Goal: Task Accomplishment & Management: Manage account settings

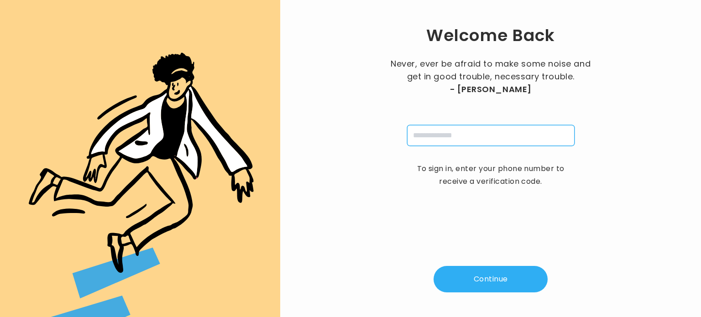
click at [459, 135] on input "tel" at bounding box center [490, 135] width 167 height 21
type input "**********"
click at [486, 281] on button "Continue" at bounding box center [490, 279] width 114 height 26
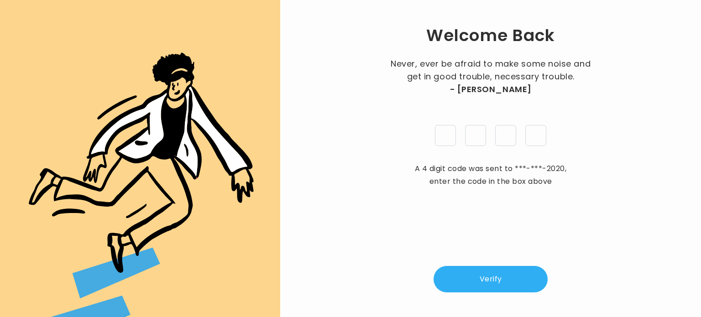
type input "*"
click at [486, 281] on button "Verify" at bounding box center [490, 279] width 114 height 26
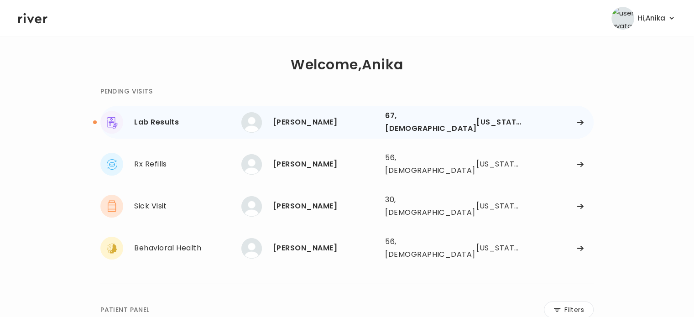
click at [325, 117] on div "Barbara Carney" at bounding box center [325, 122] width 105 height 13
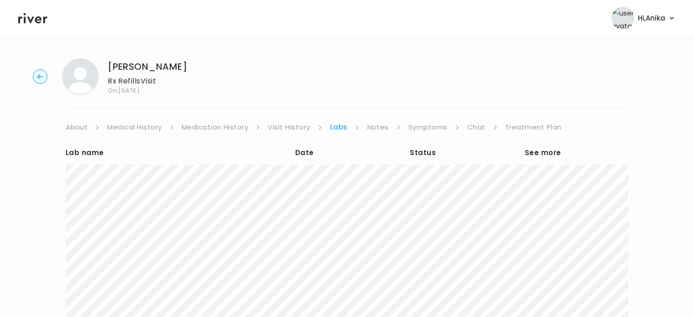
click at [523, 129] on link "Treatment Plan" at bounding box center [533, 127] width 57 height 13
click at [41, 75] on circle "button" at bounding box center [40, 77] width 14 height 14
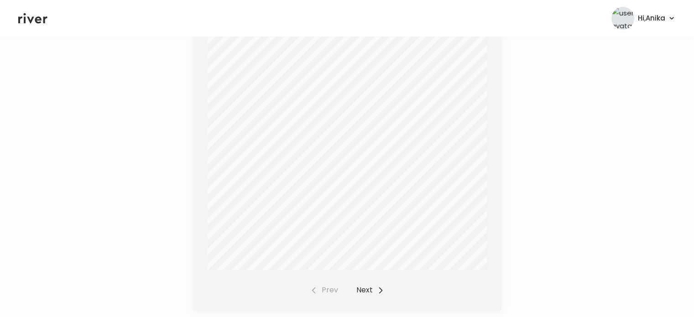
scroll to position [323, 0]
click at [366, 281] on button "Next" at bounding box center [370, 279] width 28 height 13
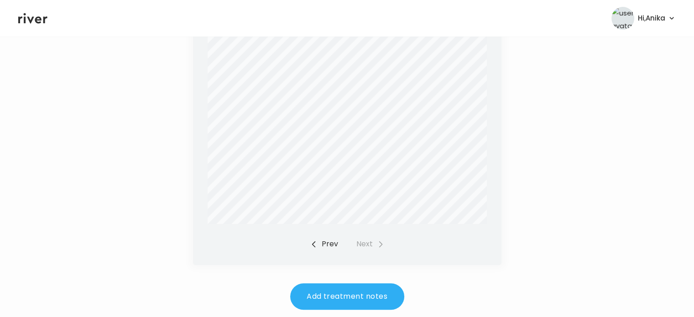
scroll to position [361, 0]
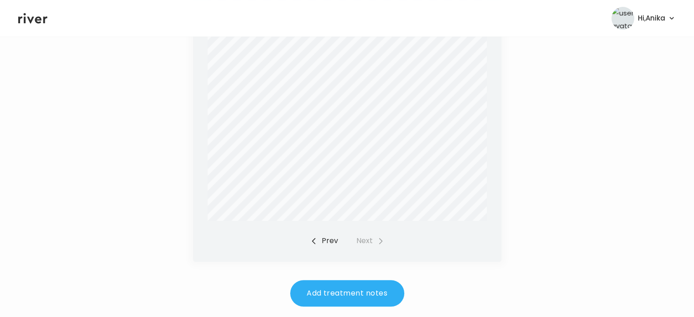
click at [322, 240] on button "Prev" at bounding box center [324, 240] width 28 height 13
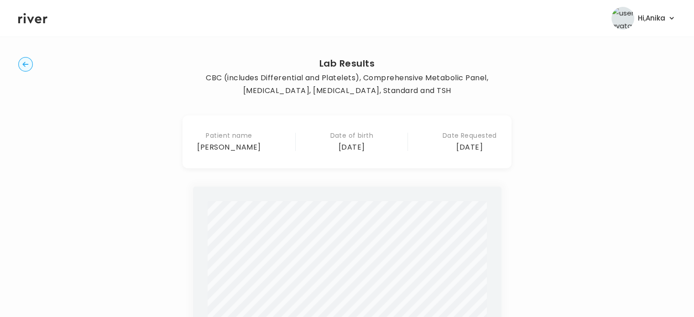
scroll to position [0, 0]
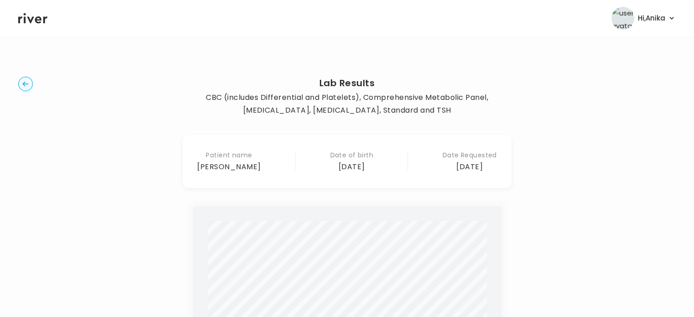
click at [24, 83] on circle "button" at bounding box center [26, 84] width 14 height 14
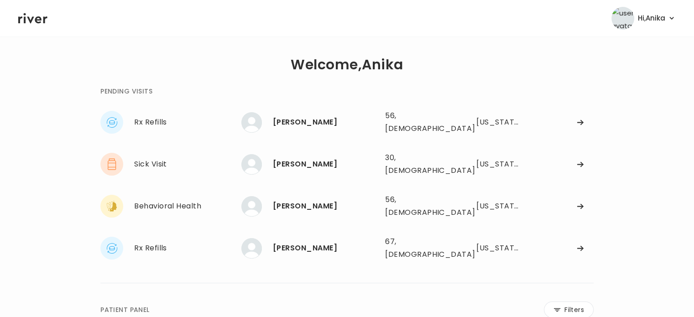
click at [73, 61] on div "**********" at bounding box center [346, 308] width 657 height 515
click at [302, 200] on div "[PERSON_NAME]" at bounding box center [325, 206] width 105 height 13
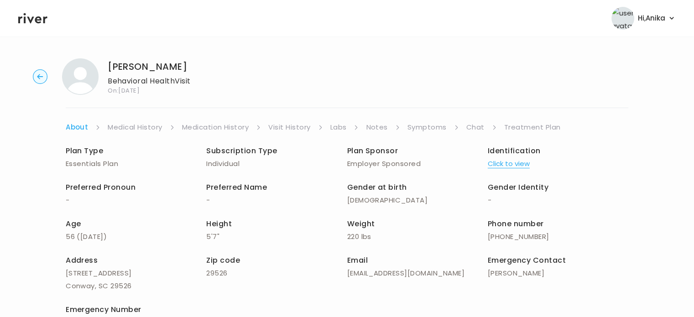
click at [516, 163] on button "Click to view" at bounding box center [509, 163] width 42 height 13
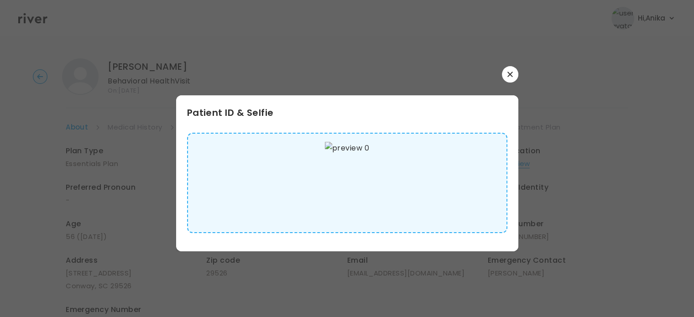
scroll to position [3, 0]
click at [513, 80] on button "button" at bounding box center [510, 74] width 16 height 16
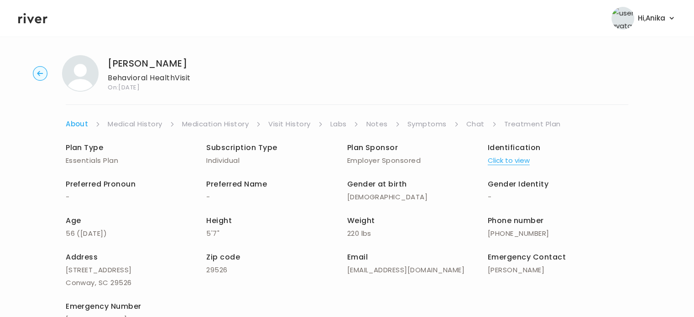
click at [146, 129] on link "Medical History" at bounding box center [135, 124] width 54 height 13
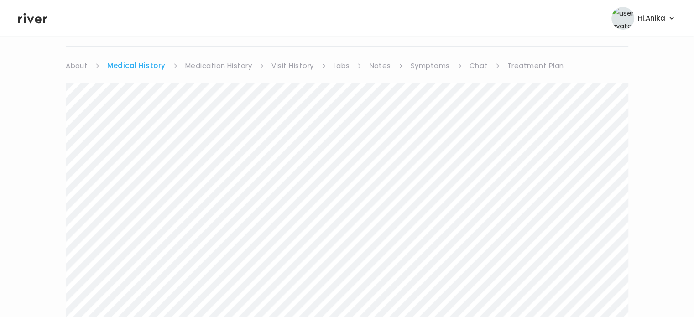
scroll to position [16, 0]
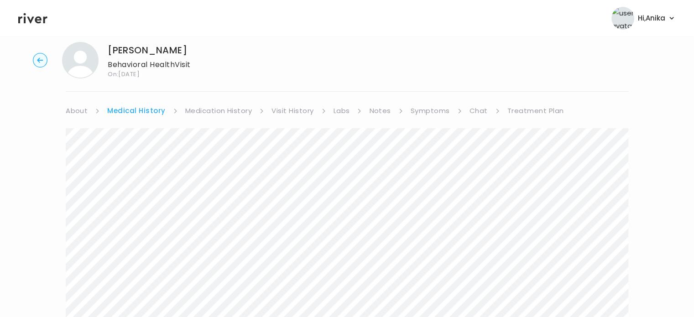
click at [213, 111] on link "Medication History" at bounding box center [218, 110] width 67 height 13
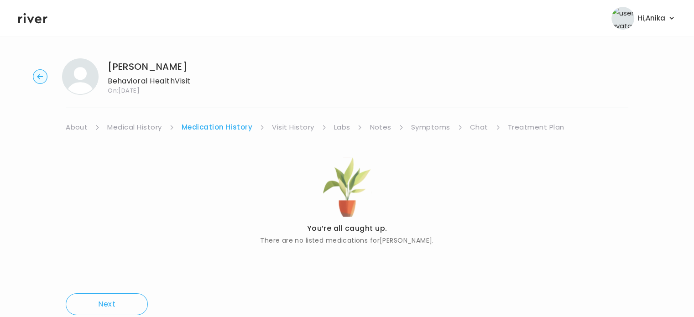
click at [293, 129] on link "Visit History" at bounding box center [293, 127] width 42 height 13
click at [338, 126] on link "Labs" at bounding box center [341, 127] width 16 height 13
click at [380, 126] on link "Notes" at bounding box center [377, 127] width 21 height 13
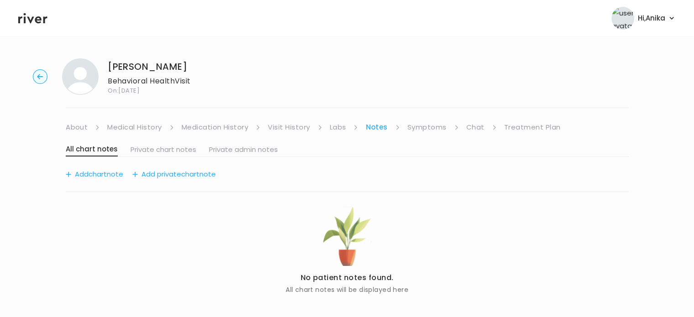
click at [417, 133] on link "Symptoms" at bounding box center [426, 127] width 39 height 13
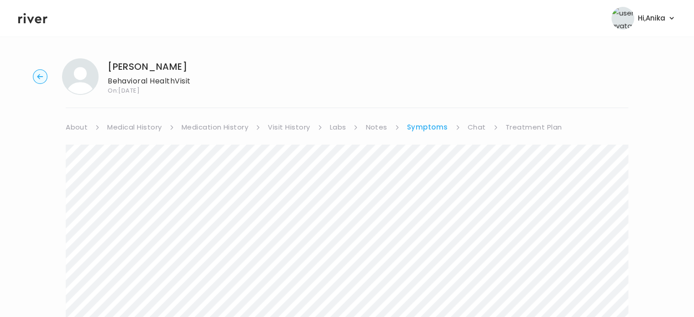
click at [516, 133] on link "Treatment Plan" at bounding box center [533, 127] width 57 height 13
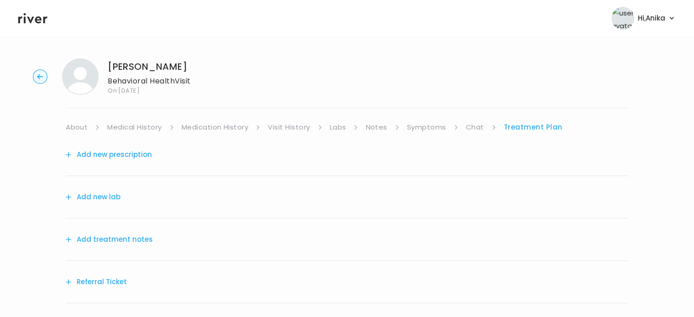
click at [125, 235] on button "Add treatment notes" at bounding box center [109, 239] width 87 height 13
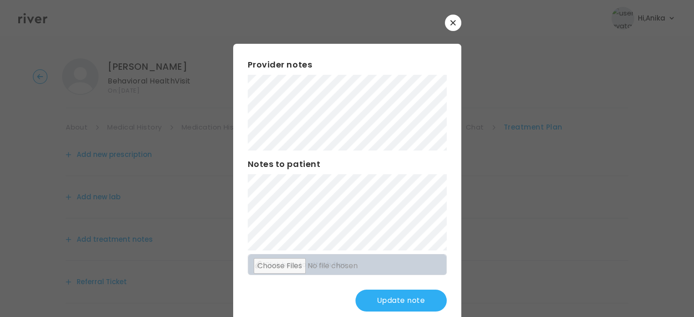
click at [408, 111] on div "Provider notes Notes to patient Click here to attach files Update note" at bounding box center [347, 185] width 228 height 282
drag, startPoint x: 370, startPoint y: 2, endPoint x: 346, endPoint y: 42, distance: 46.3
click at [361, 12] on div at bounding box center [347, 158] width 694 height 317
click at [398, 299] on button "Update note" at bounding box center [400, 301] width 91 height 22
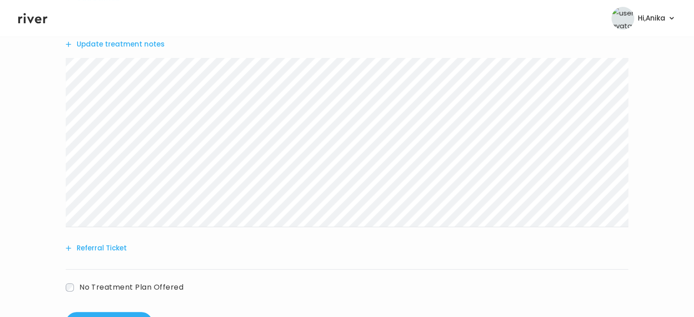
scroll to position [196, 0]
click at [119, 241] on button "Referral Ticket" at bounding box center [96, 247] width 61 height 13
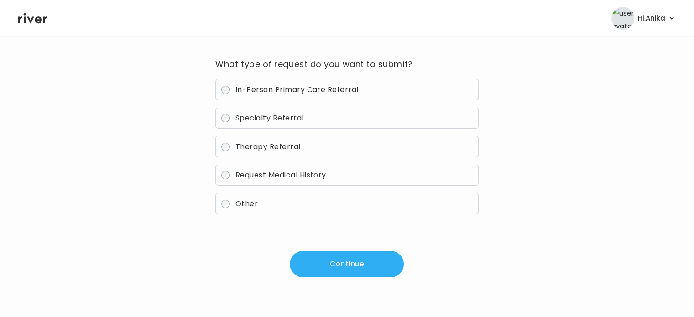
click at [271, 146] on span "Therapy Referral" at bounding box center [267, 146] width 65 height 10
click at [325, 262] on button "Continue" at bounding box center [347, 264] width 114 height 26
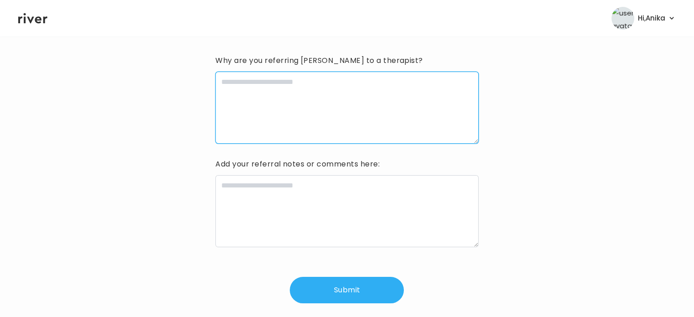
click at [288, 94] on textarea at bounding box center [346, 108] width 263 height 72
click at [288, 93] on textarea at bounding box center [346, 108] width 263 height 72
type textarea "*"
type textarea "**********"
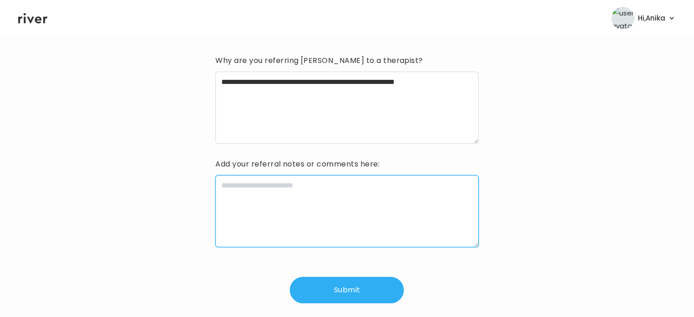
click at [272, 204] on textarea at bounding box center [346, 211] width 263 height 72
type textarea "**********"
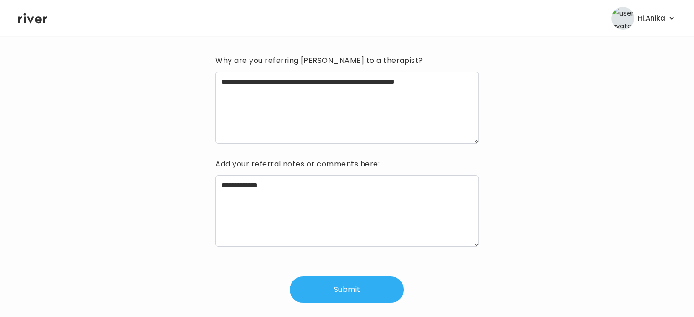
click at [347, 288] on button "Submit" at bounding box center [347, 289] width 114 height 26
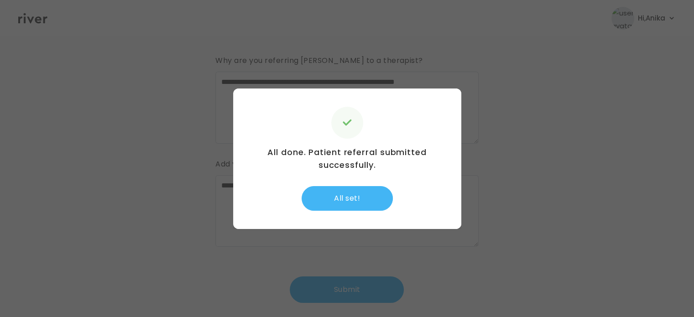
click at [360, 189] on button "All set!" at bounding box center [347, 198] width 91 height 25
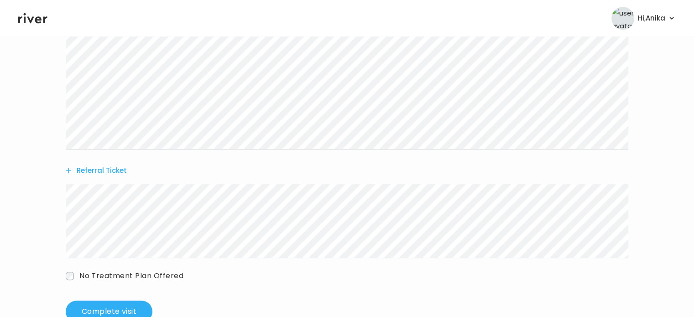
scroll to position [300, 0]
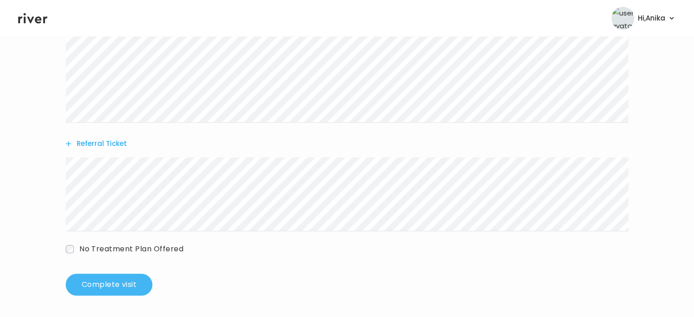
click at [130, 277] on button "Complete visit" at bounding box center [109, 285] width 87 height 22
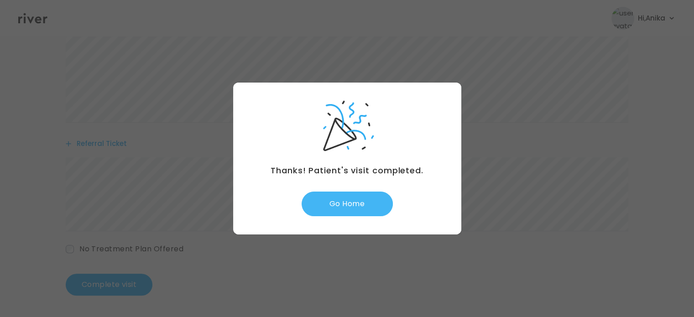
click at [352, 198] on button "Go Home" at bounding box center [347, 204] width 91 height 25
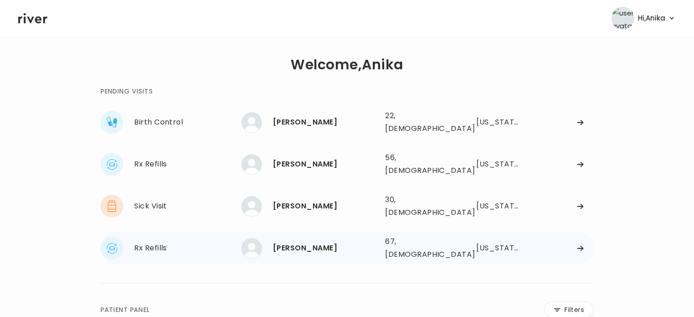
click at [296, 242] on div "[PERSON_NAME]" at bounding box center [325, 248] width 105 height 13
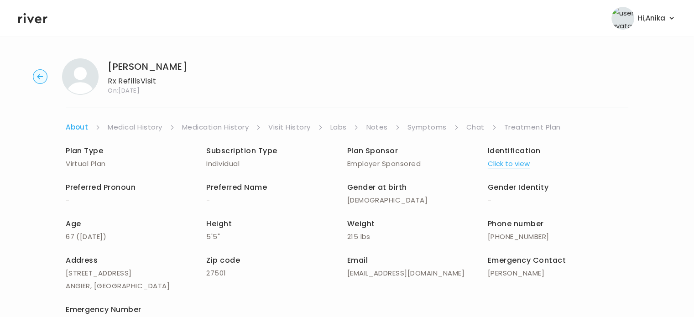
click at [535, 124] on link "Treatment Plan" at bounding box center [532, 127] width 57 height 13
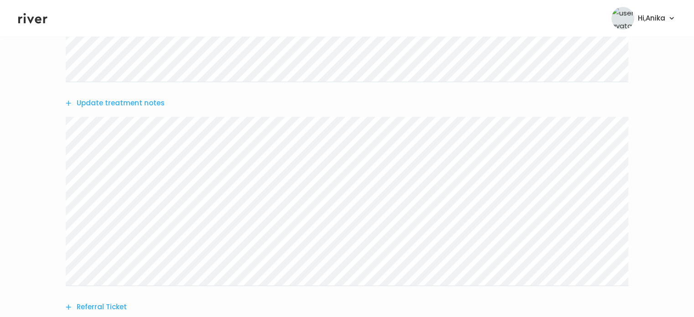
scroll to position [459, 0]
click at [125, 94] on button "Update treatment notes" at bounding box center [115, 97] width 99 height 13
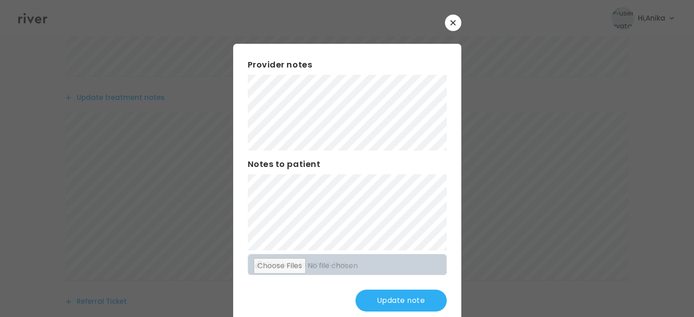
click at [383, 298] on button "Update note" at bounding box center [400, 301] width 91 height 22
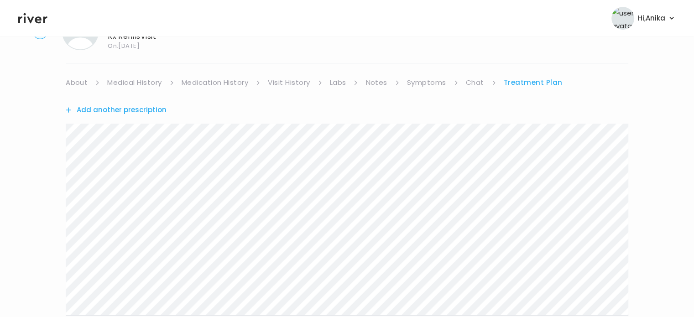
scroll to position [0, 0]
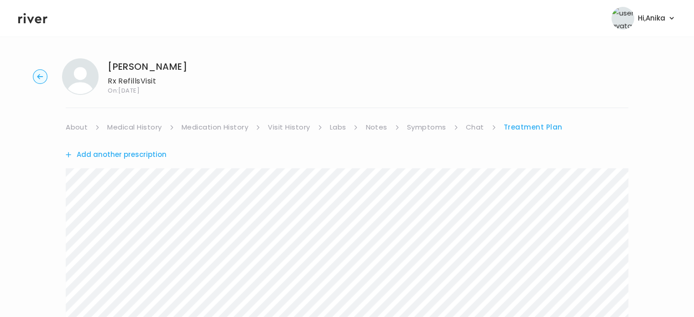
click at [511, 125] on link "Treatment Plan" at bounding box center [533, 127] width 59 height 13
click at [338, 125] on link "Labs" at bounding box center [338, 127] width 16 height 13
click at [509, 132] on link "Treatment Plan" at bounding box center [533, 127] width 57 height 13
click at [530, 126] on link "Treatment Plan" at bounding box center [533, 127] width 59 height 13
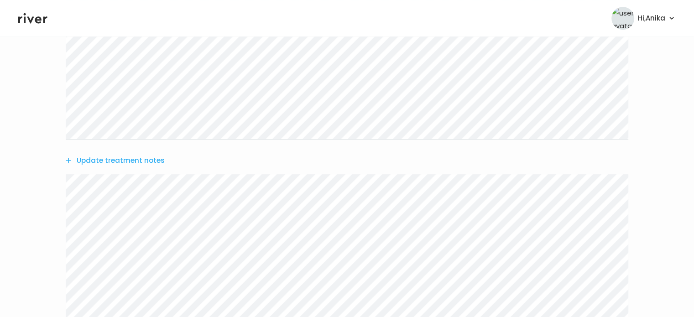
scroll to position [407, 0]
click at [131, 151] on button "Update treatment notes" at bounding box center [115, 149] width 99 height 13
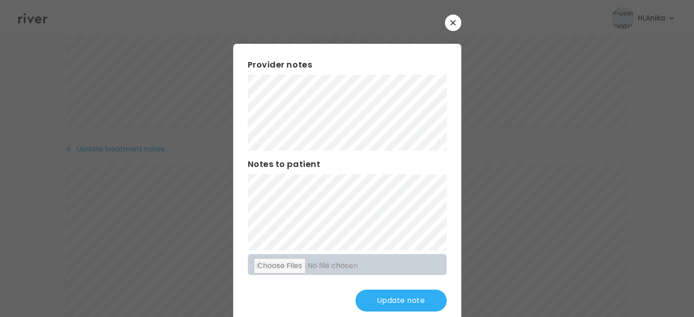
click at [383, 307] on button "Update note" at bounding box center [400, 301] width 91 height 22
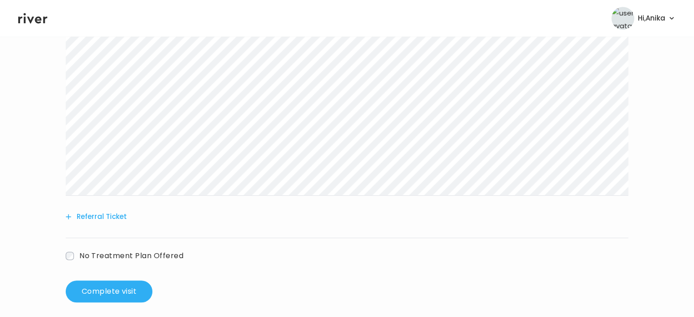
scroll to position [551, 0]
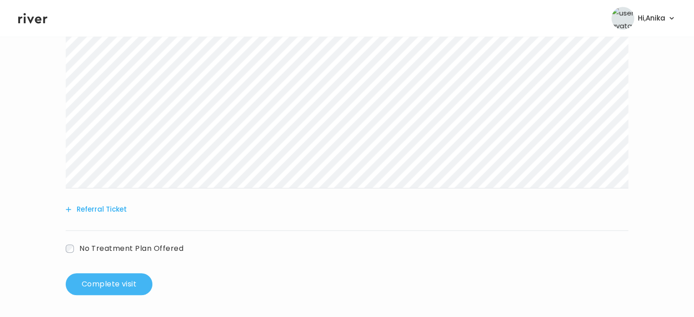
click at [101, 284] on button "Complete visit" at bounding box center [109, 284] width 87 height 22
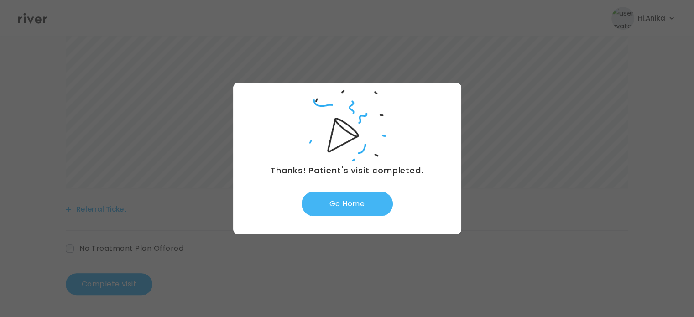
click at [351, 208] on button "Go Home" at bounding box center [347, 204] width 91 height 25
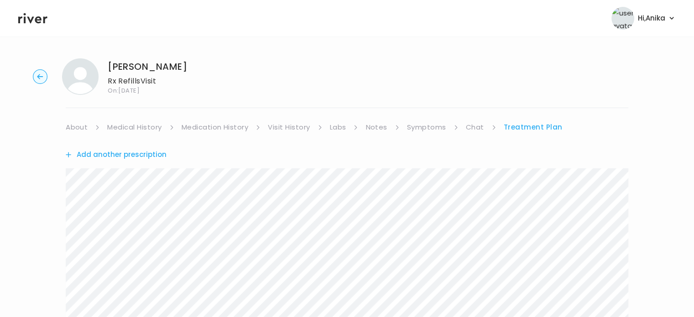
click at [344, 124] on link "Labs" at bounding box center [338, 127] width 16 height 13
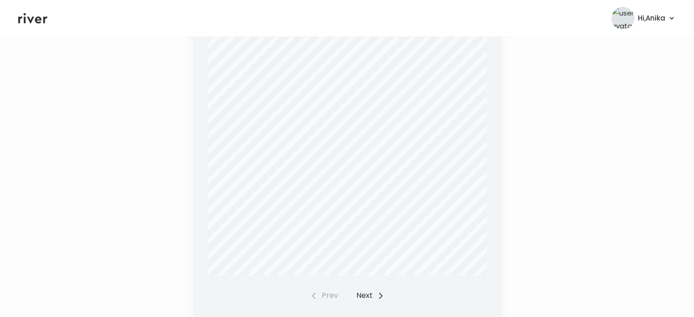
scroll to position [316, 0]
click at [366, 288] on button "Next" at bounding box center [370, 286] width 28 height 13
drag, startPoint x: 29, startPoint y: 24, endPoint x: 188, endPoint y: 3, distance: 159.7
click at [29, 24] on icon at bounding box center [32, 18] width 29 height 14
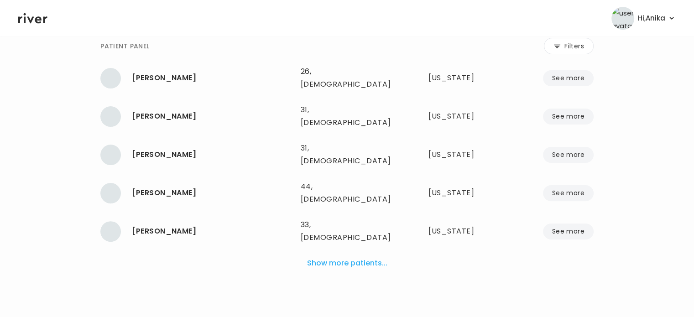
scroll to position [211, 0]
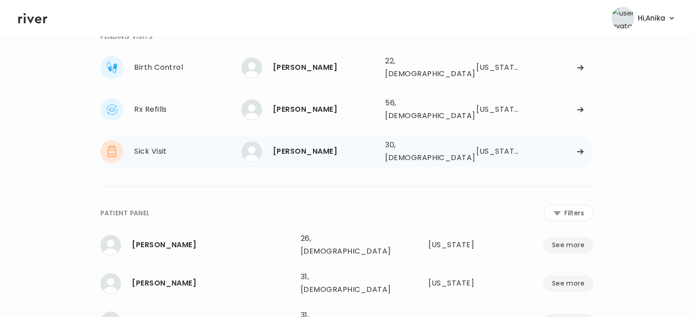
scroll to position [55, 0]
click at [303, 145] on div "[PERSON_NAME]" at bounding box center [325, 151] width 105 height 13
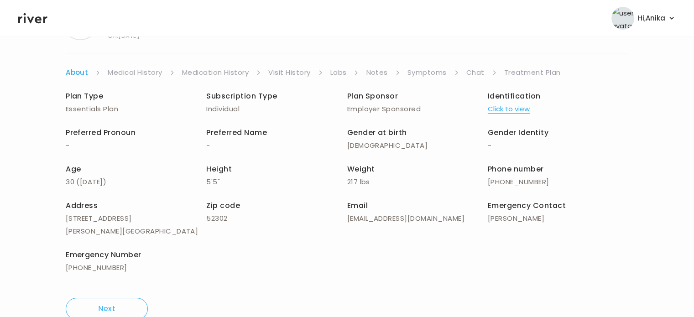
click at [510, 107] on button "Click to view" at bounding box center [509, 109] width 42 height 13
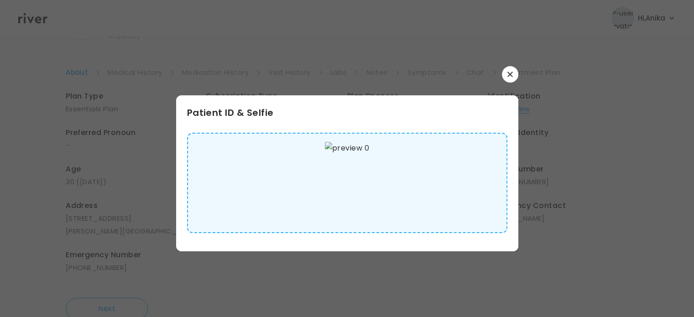
click at [506, 77] on button "button" at bounding box center [510, 74] width 16 height 16
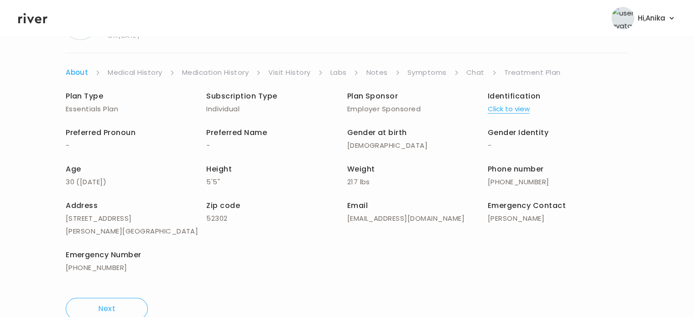
click at [138, 69] on link "Medical History" at bounding box center [135, 72] width 54 height 13
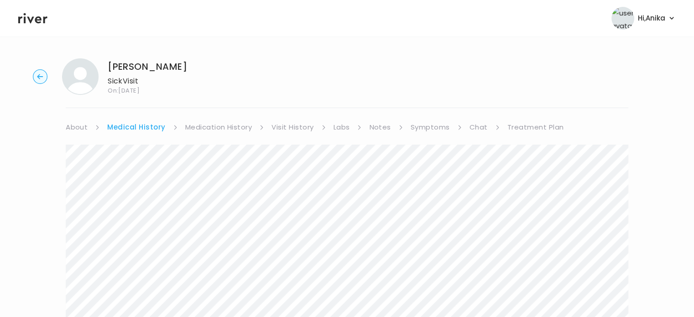
click at [214, 129] on link "Medication History" at bounding box center [218, 127] width 67 height 13
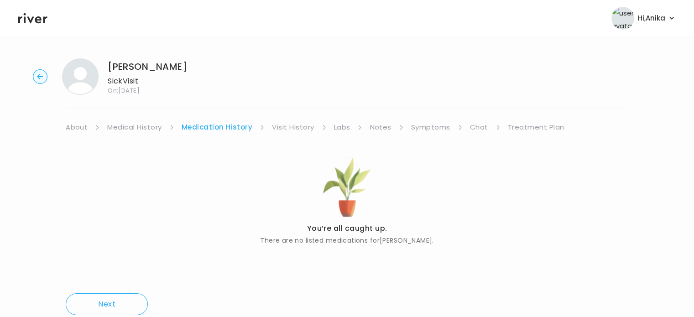
click at [294, 130] on link "Visit History" at bounding box center [293, 127] width 42 height 13
click at [346, 125] on link "Labs" at bounding box center [341, 127] width 16 height 13
click at [372, 128] on link "Notes" at bounding box center [377, 127] width 21 height 13
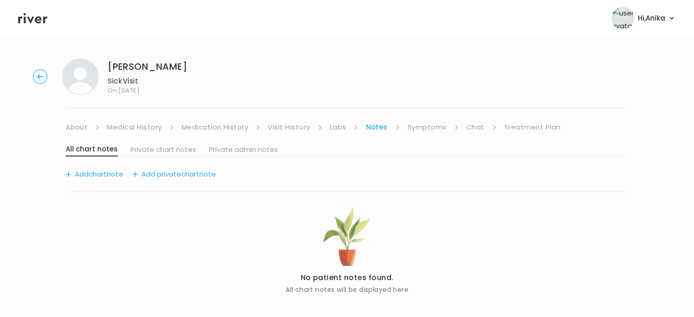
click at [427, 130] on link "Symptoms" at bounding box center [426, 127] width 39 height 13
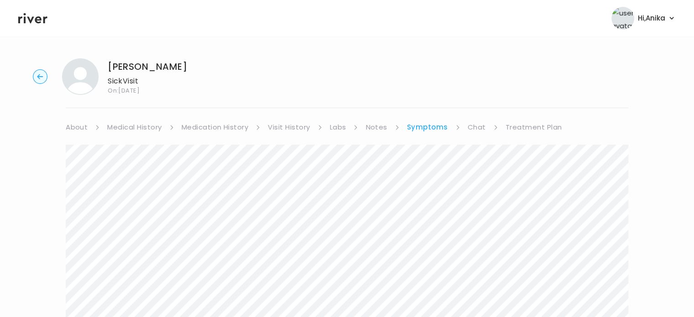
click at [513, 127] on link "Treatment Plan" at bounding box center [533, 127] width 57 height 13
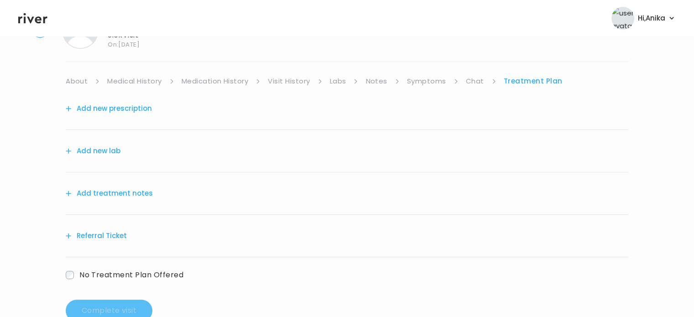
scroll to position [57, 0]
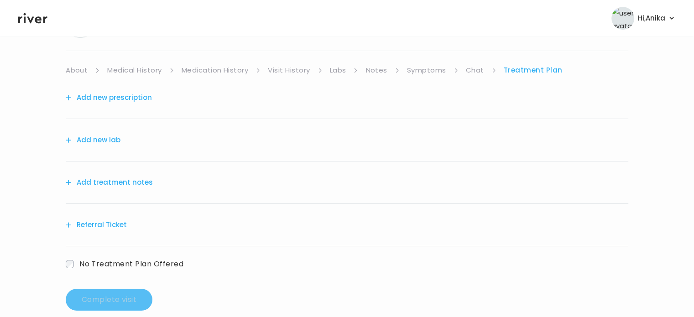
click at [125, 181] on button "Add treatment notes" at bounding box center [109, 182] width 87 height 13
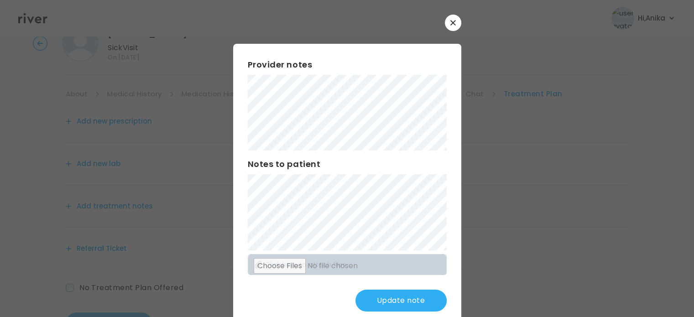
scroll to position [0, 0]
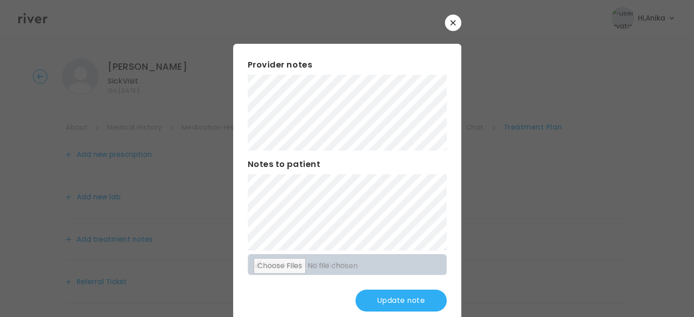
click at [47, 107] on div at bounding box center [347, 158] width 694 height 317
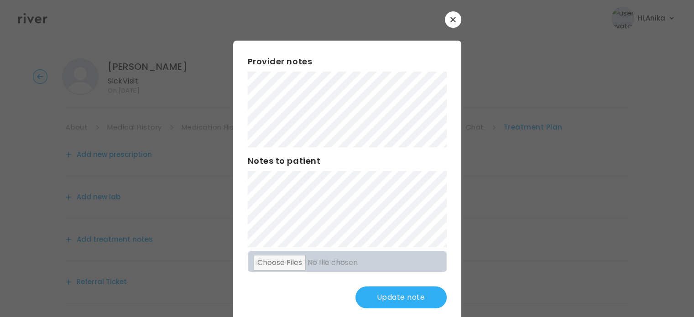
click at [395, 299] on button "Update note" at bounding box center [400, 297] width 91 height 22
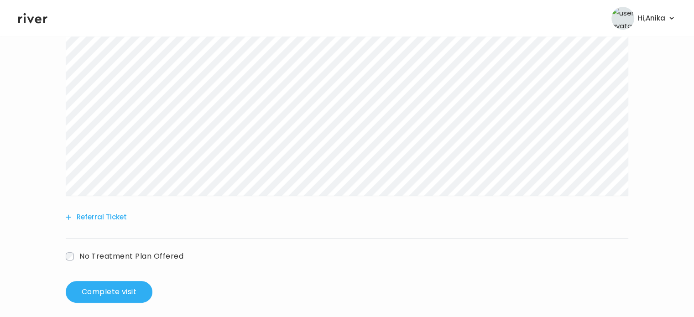
scroll to position [234, 0]
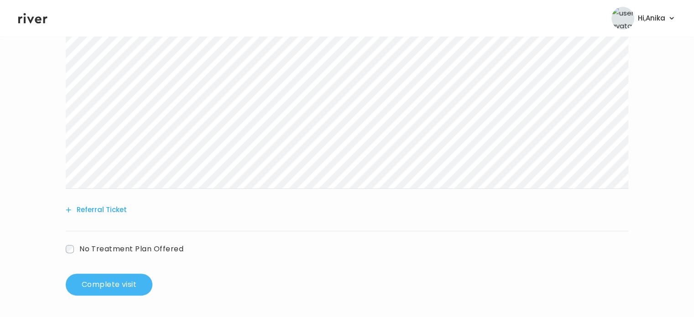
click at [125, 279] on button "Complete visit" at bounding box center [109, 285] width 87 height 22
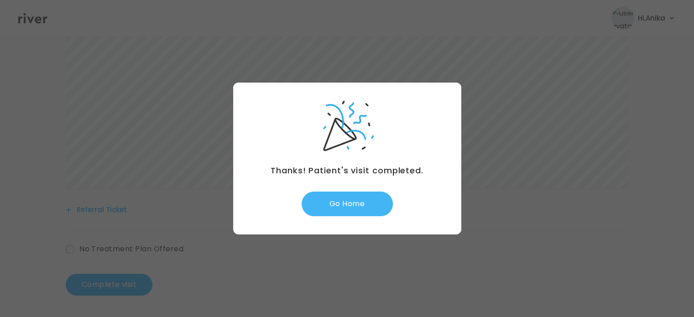
click at [361, 199] on button "Go Home" at bounding box center [347, 204] width 91 height 25
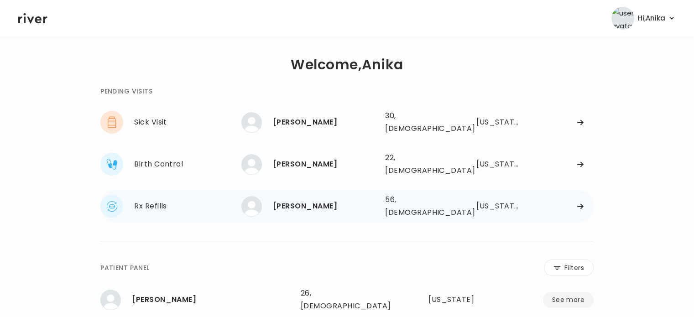
click at [320, 200] on div "stephanie SchaafHoover" at bounding box center [325, 206] width 105 height 13
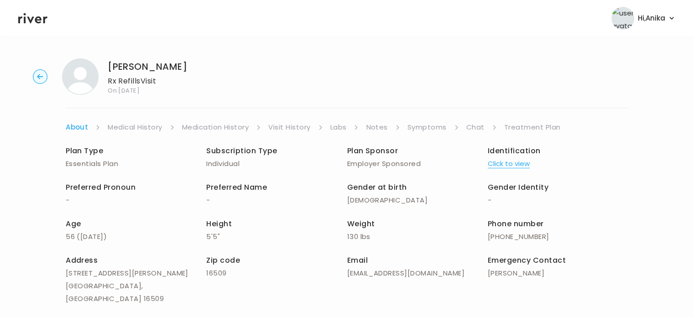
click at [486, 165] on p "Employer Sponsored" at bounding box center [417, 163] width 141 height 13
click at [507, 164] on button "Click to view" at bounding box center [509, 163] width 42 height 13
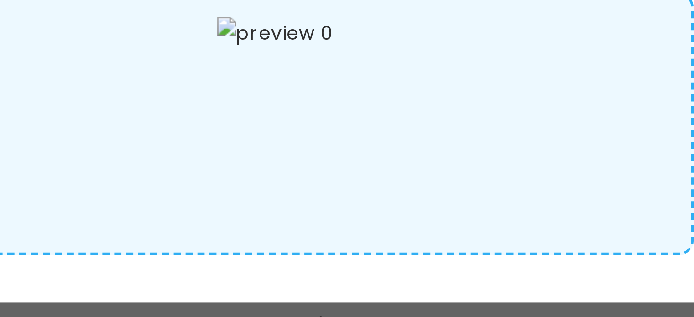
scroll to position [0, 0]
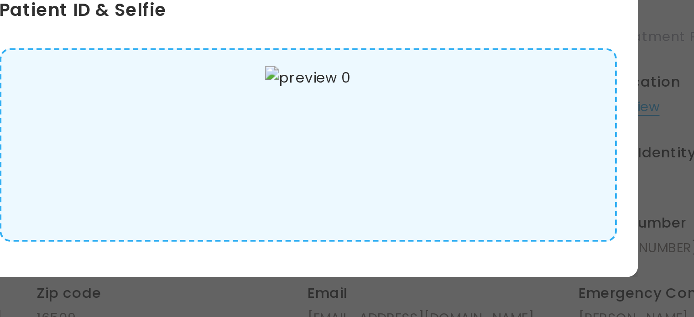
click at [416, 183] on div at bounding box center [347, 183] width 320 height 100
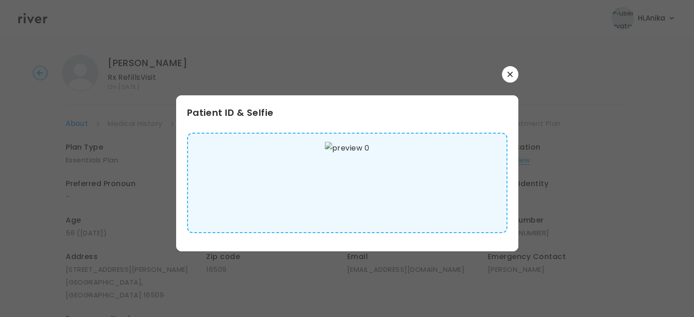
scroll to position [5, 0]
click at [509, 76] on icon "button" at bounding box center [509, 74] width 5 height 5
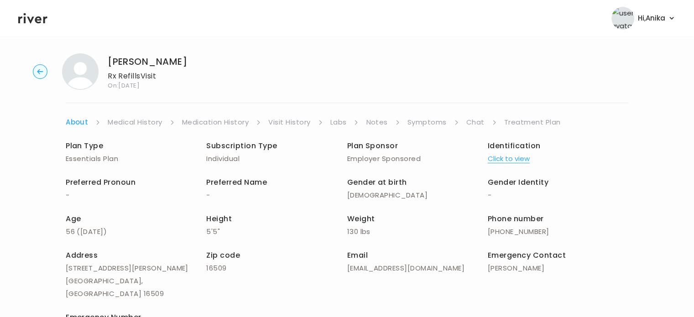
drag, startPoint x: 224, startPoint y: 62, endPoint x: 105, endPoint y: 60, distance: 119.5
click at [105, 60] on div "stephanie SchaafHoover Rx Refills Visit On: 28 Aug 2025" at bounding box center [124, 71] width 125 height 36
copy h1 "stephanie SchaafHoover"
click at [495, 164] on button "Click to view" at bounding box center [509, 158] width 42 height 13
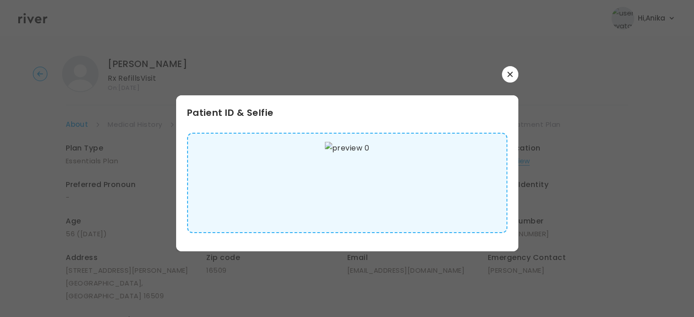
scroll to position [2, 0]
click at [511, 70] on button "button" at bounding box center [510, 74] width 16 height 16
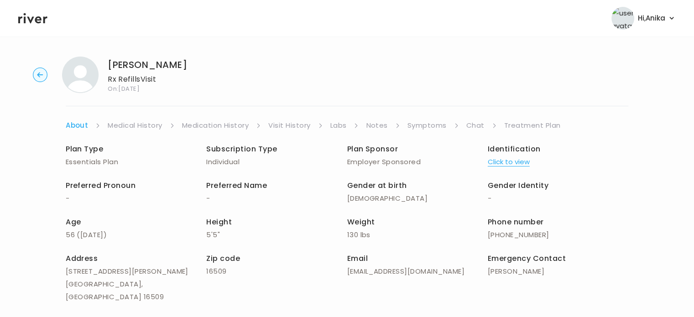
click at [143, 121] on link "Medical History" at bounding box center [135, 125] width 54 height 13
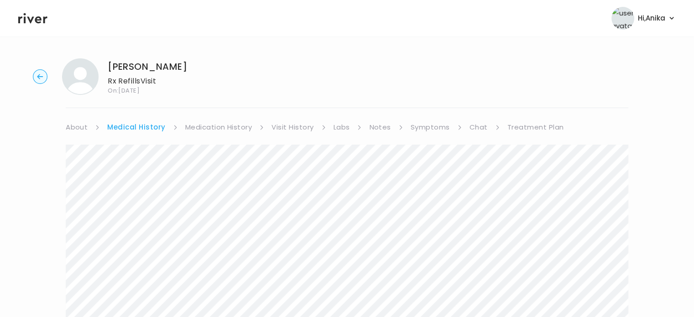
click at [226, 130] on link "Medication History" at bounding box center [218, 127] width 67 height 13
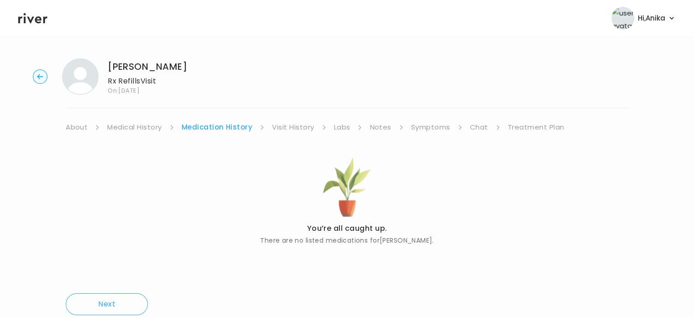
click at [292, 130] on link "Visit History" at bounding box center [293, 127] width 42 height 13
click at [339, 127] on link "Labs" at bounding box center [341, 127] width 16 height 13
click at [371, 128] on link "Notes" at bounding box center [377, 127] width 21 height 13
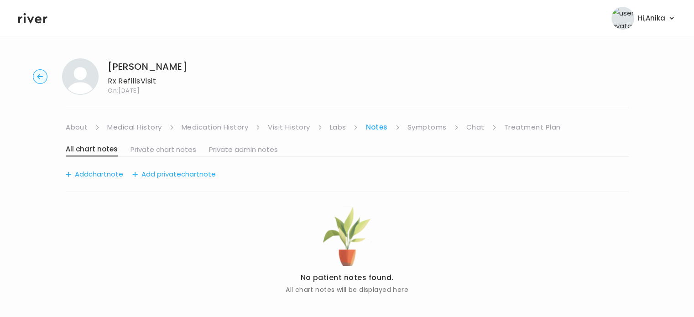
click at [423, 123] on link "Symptoms" at bounding box center [426, 127] width 39 height 13
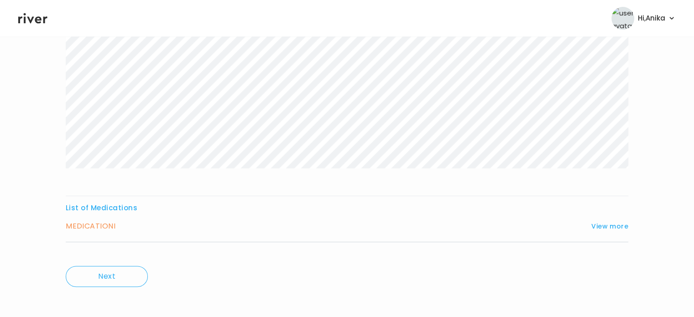
scroll to position [212, 0]
click at [613, 221] on button "View more" at bounding box center [609, 222] width 37 height 11
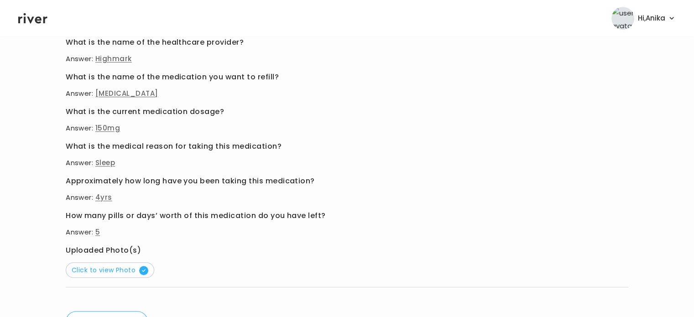
scroll to position [455, 0]
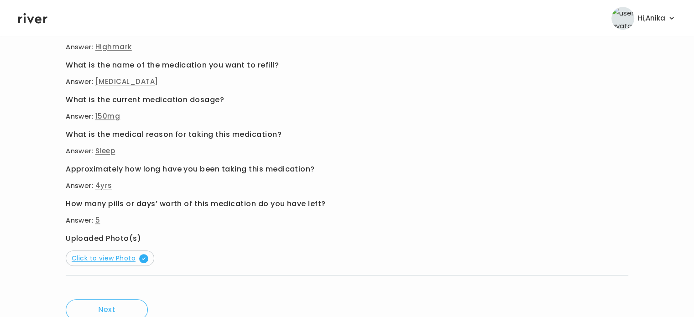
click at [115, 260] on span "Click to view Photo" at bounding box center [110, 258] width 77 height 9
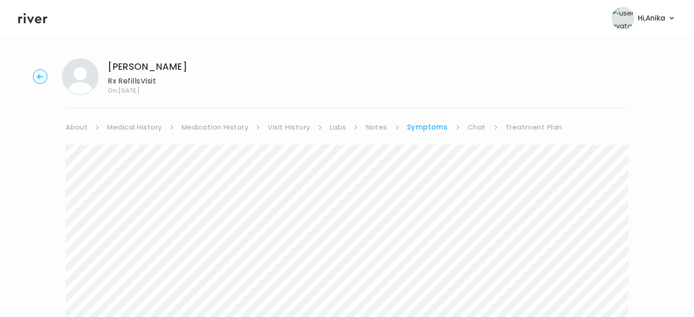
click at [129, 125] on link "Medical History" at bounding box center [134, 127] width 54 height 13
click at [74, 131] on link "About" at bounding box center [77, 127] width 22 height 13
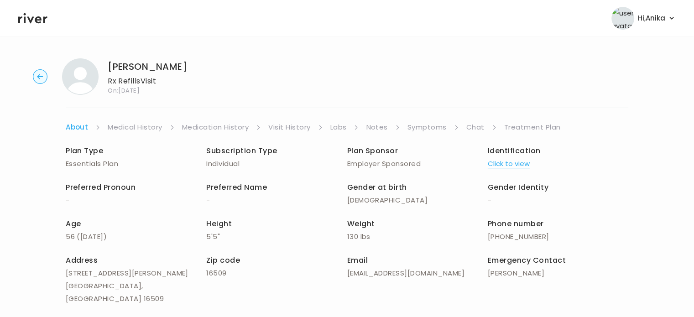
click at [517, 163] on button "Click to view" at bounding box center [509, 163] width 42 height 13
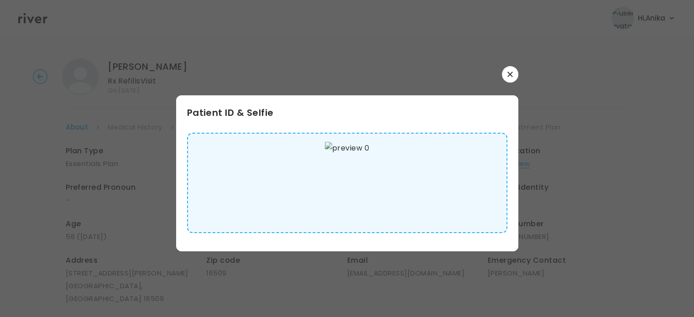
scroll to position [0, 0]
click at [509, 75] on icon "button" at bounding box center [509, 74] width 5 height 5
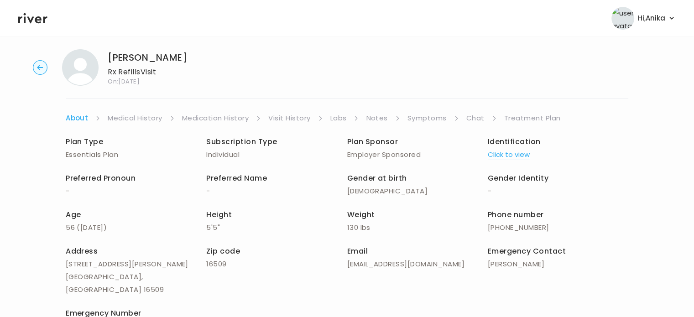
scroll to position [4, 0]
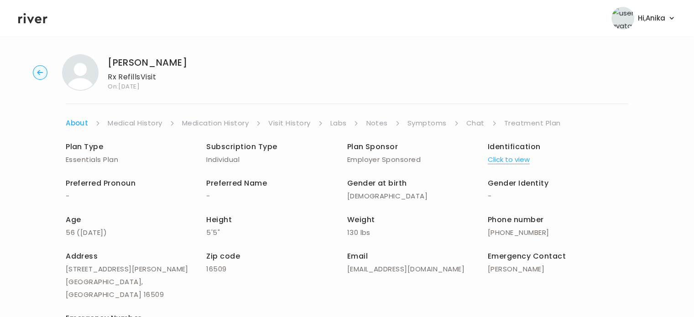
click at [436, 122] on link "Symptoms" at bounding box center [426, 123] width 39 height 13
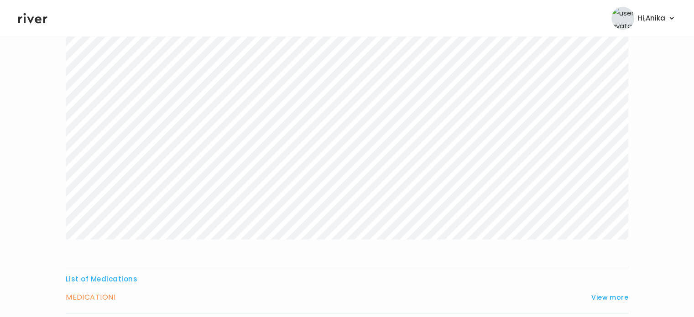
scroll to position [212, 0]
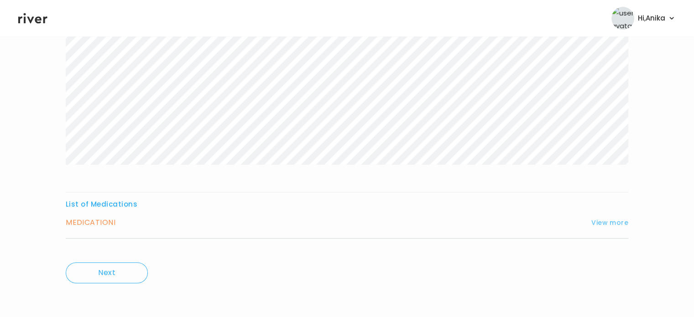
click at [604, 226] on button "View more" at bounding box center [609, 222] width 37 height 11
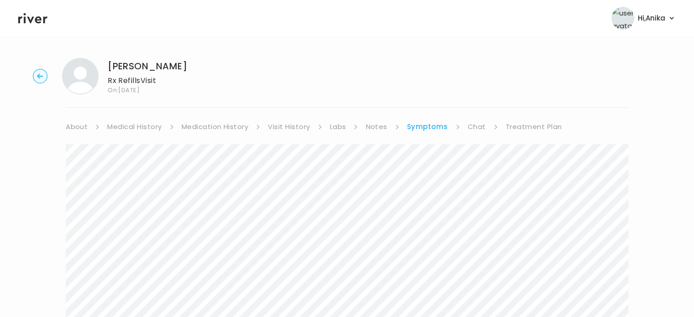
scroll to position [0, 0]
click at [541, 129] on link "Treatment Plan" at bounding box center [533, 127] width 57 height 13
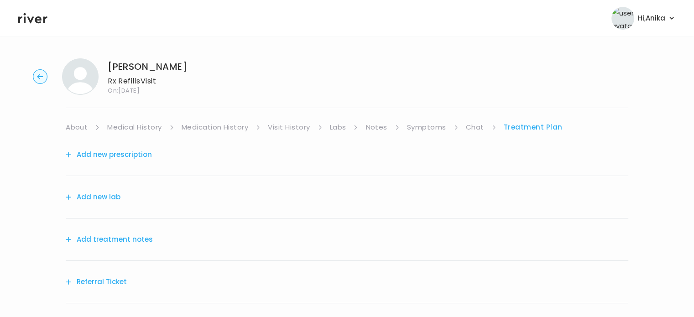
click at [109, 239] on button "Add treatment notes" at bounding box center [109, 239] width 87 height 13
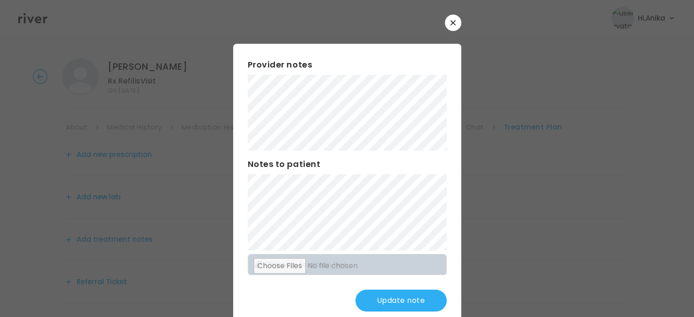
click at [374, 297] on button "Update note" at bounding box center [400, 301] width 91 height 22
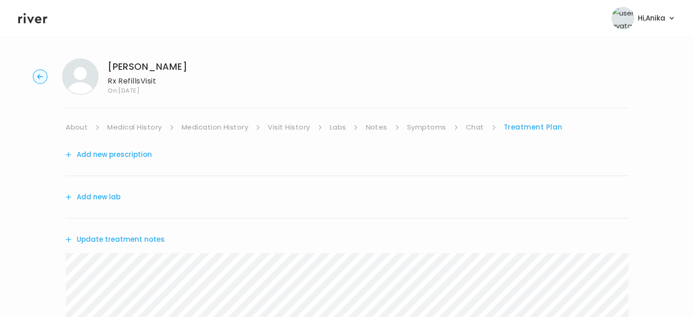
click at [433, 129] on link "Symptoms" at bounding box center [426, 127] width 39 height 13
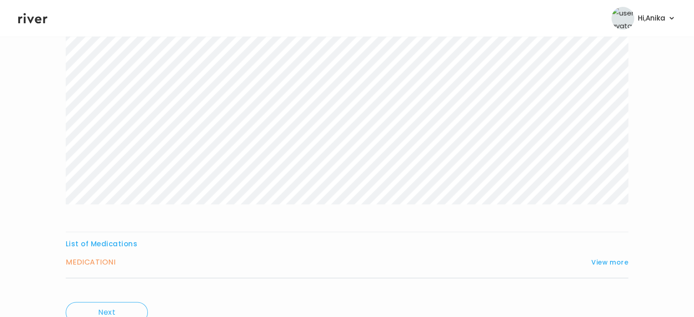
scroll to position [212, 0]
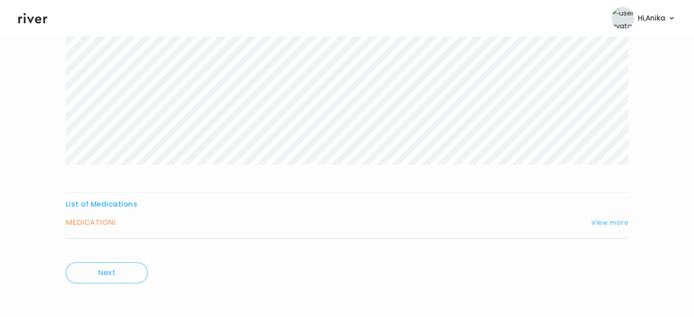
click at [614, 220] on button "View more" at bounding box center [609, 222] width 37 height 11
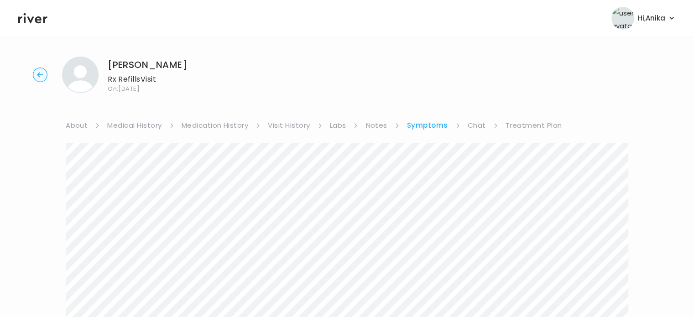
scroll to position [0, 0]
click at [513, 126] on link "Treatment Plan" at bounding box center [533, 127] width 57 height 13
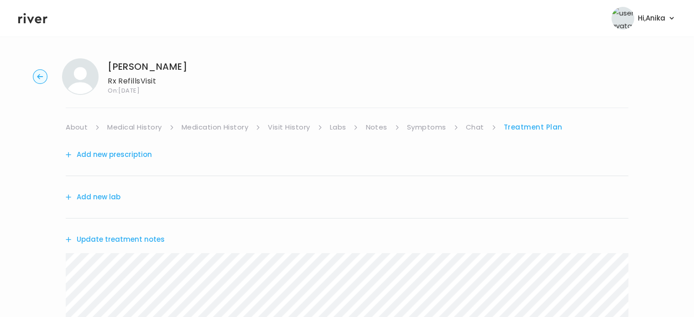
click at [143, 241] on button "Update treatment notes" at bounding box center [115, 239] width 99 height 13
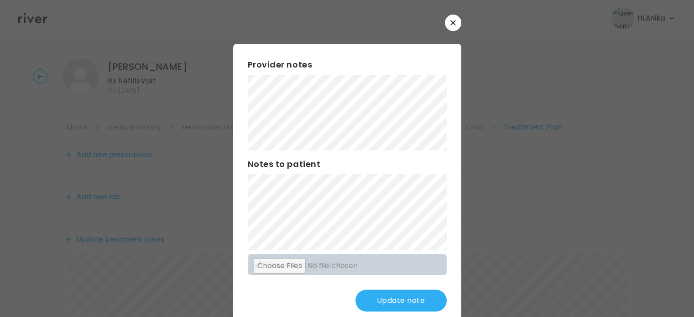
click at [235, 118] on div "Provider notes Notes to patient Click here to attach files Update note" at bounding box center [347, 185] width 228 height 282
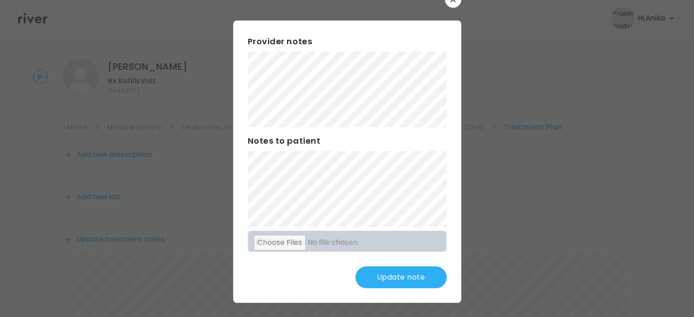
scroll to position [24, 0]
click at [371, 279] on button "Update note" at bounding box center [400, 277] width 91 height 22
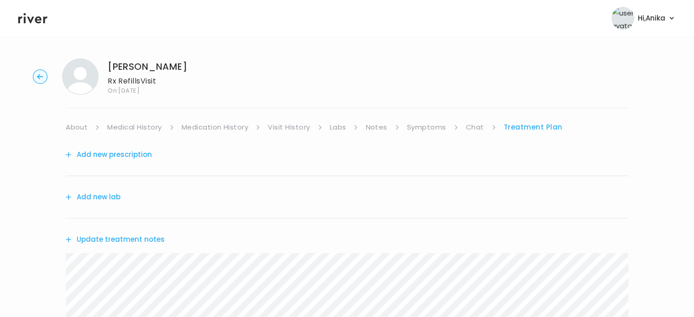
click at [135, 153] on button "Add new prescription" at bounding box center [109, 154] width 86 height 13
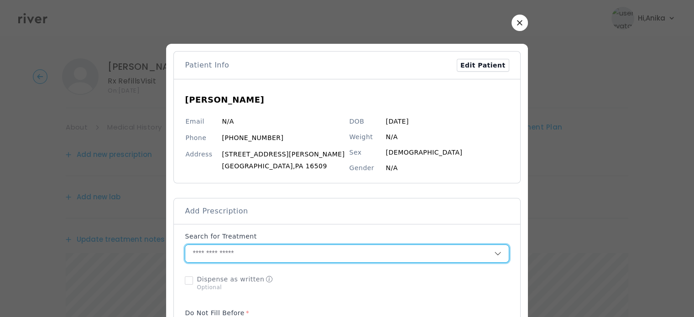
click at [272, 245] on input "text" at bounding box center [339, 253] width 308 height 17
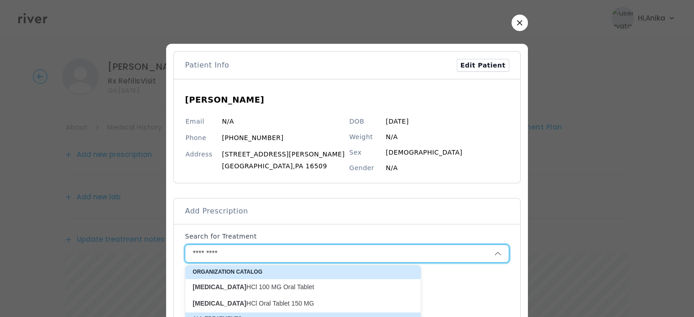
scroll to position [89, 0]
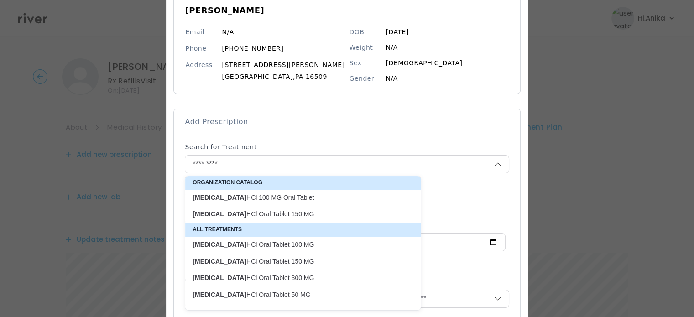
click at [281, 220] on div "traZODone HCl Oral Tablet 150 MG" at bounding box center [302, 214] width 235 height 16
type input "**********"
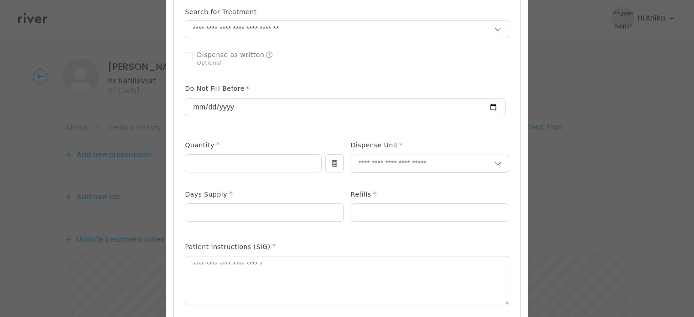
scroll to position [235, 0]
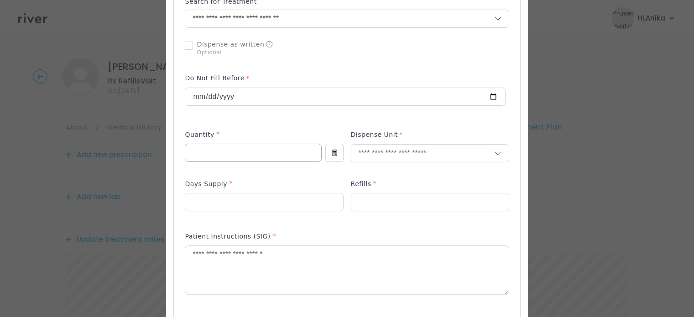
click at [283, 149] on input "number" at bounding box center [252, 152] width 135 height 17
click at [283, 148] on input "number" at bounding box center [252, 152] width 135 height 17
type input "**"
click at [373, 152] on input "text" at bounding box center [422, 153] width 143 height 17
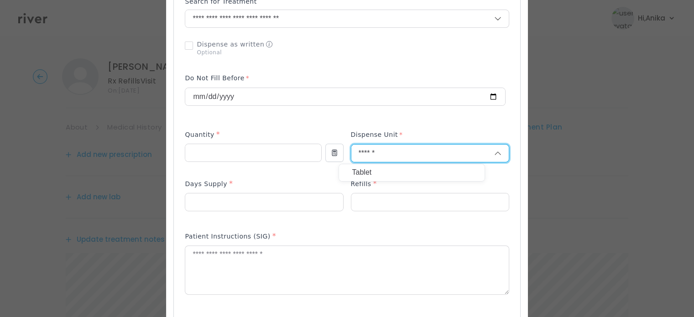
type input "******"
click at [372, 170] on p "Tablet" at bounding box center [412, 172] width 120 height 13
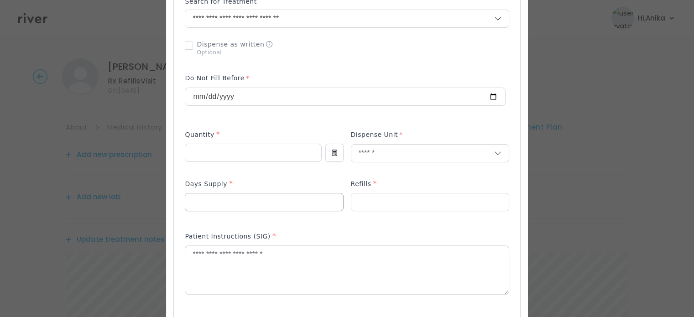
click at [269, 202] on input "number" at bounding box center [263, 201] width 157 height 17
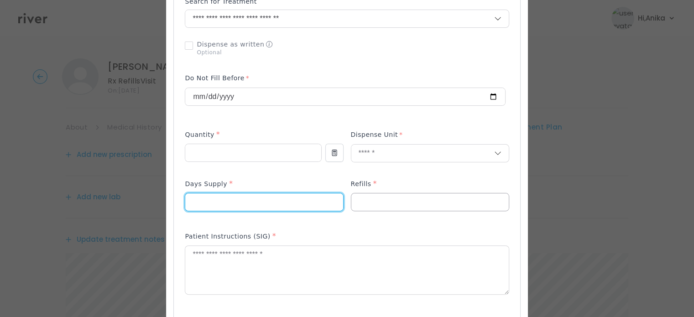
type input "**"
click at [357, 200] on input "number" at bounding box center [429, 201] width 157 height 17
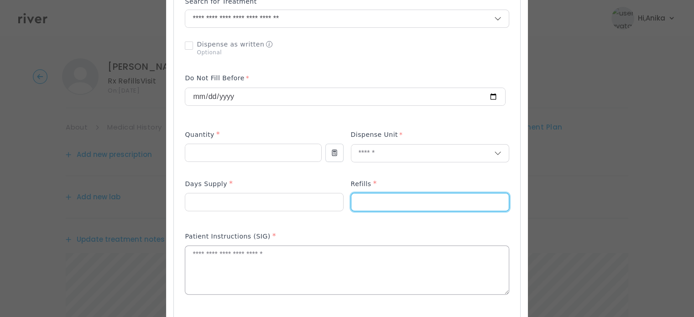
type input "*"
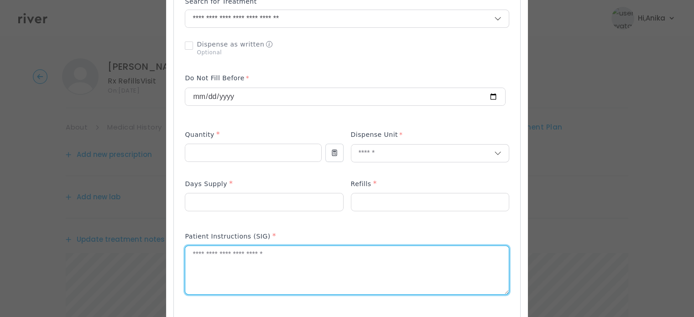
click at [344, 270] on textarea at bounding box center [346, 270] width 323 height 48
type textarea "**********"
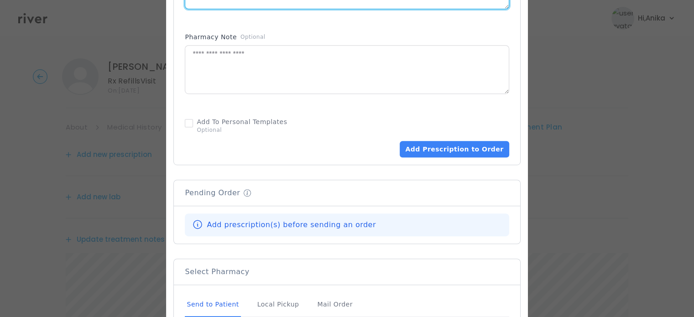
scroll to position [521, 0]
click at [455, 148] on button "Add Prescription to Order" at bounding box center [454, 148] width 109 height 16
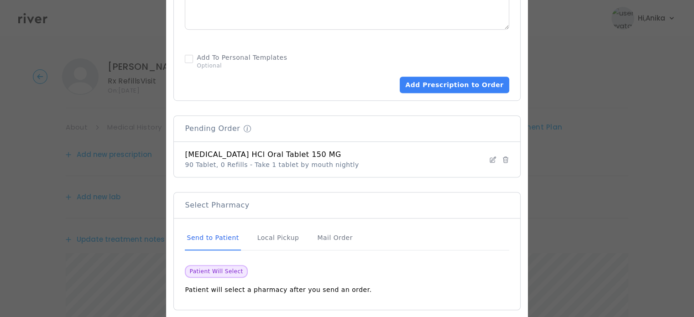
scroll to position [613, 0]
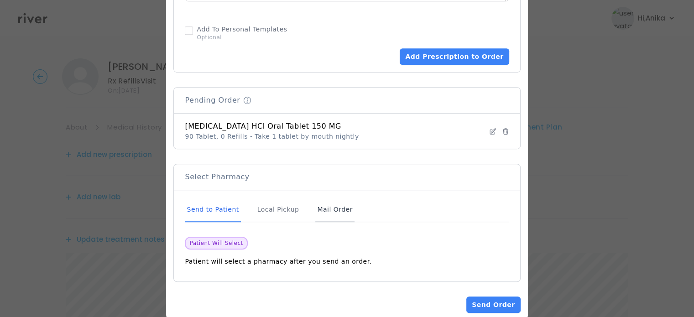
click at [337, 209] on div "Mail Order" at bounding box center [334, 210] width 39 height 25
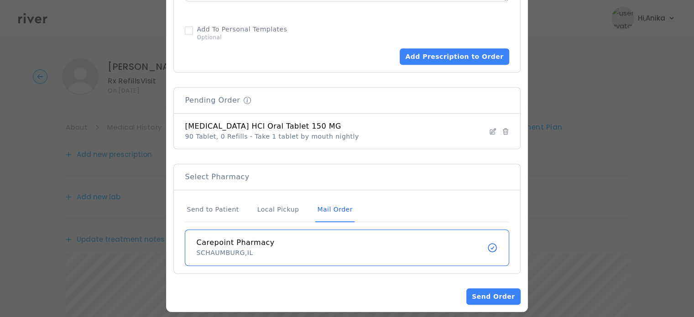
scroll to position [620, 0]
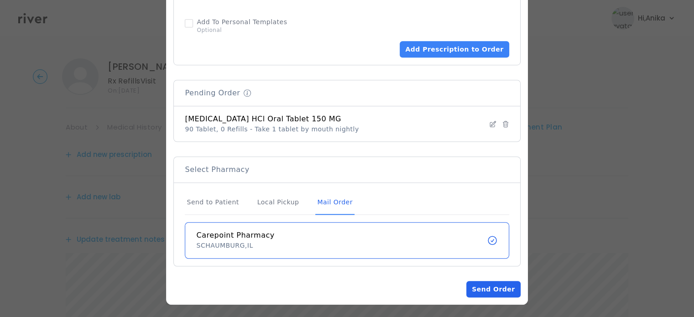
click at [480, 281] on button "Send Order" at bounding box center [493, 289] width 54 height 16
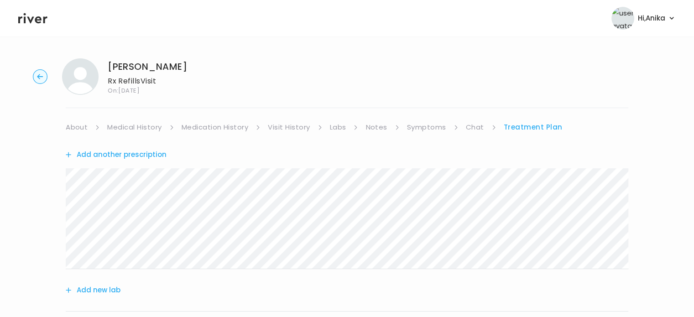
click at [478, 127] on link "Chat" at bounding box center [475, 127] width 18 height 13
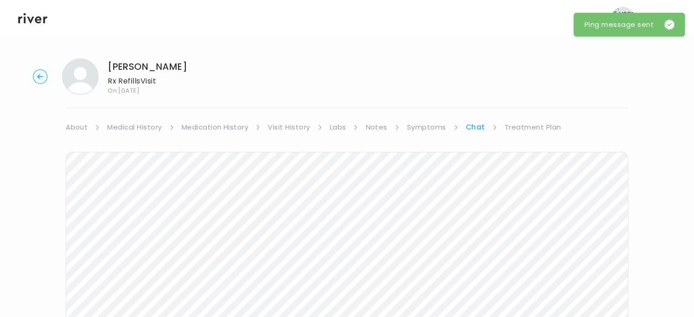
click at [520, 125] on link "Treatment Plan" at bounding box center [533, 127] width 57 height 13
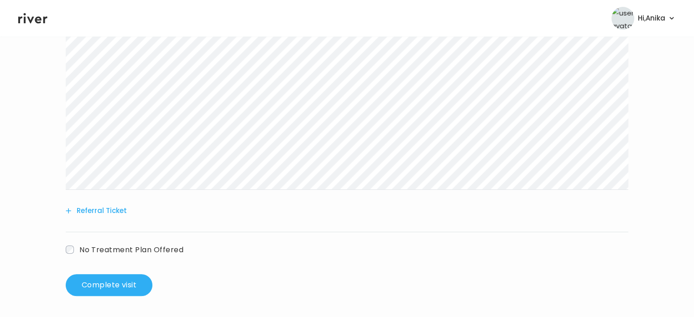
scroll to position [314, 0]
click at [129, 280] on button "Complete visit" at bounding box center [109, 284] width 87 height 22
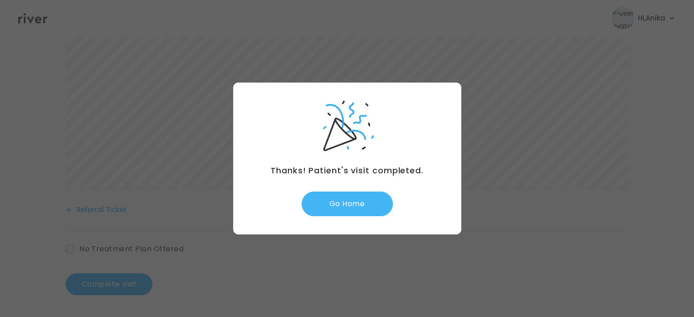
click at [343, 199] on button "Go Home" at bounding box center [347, 204] width 91 height 25
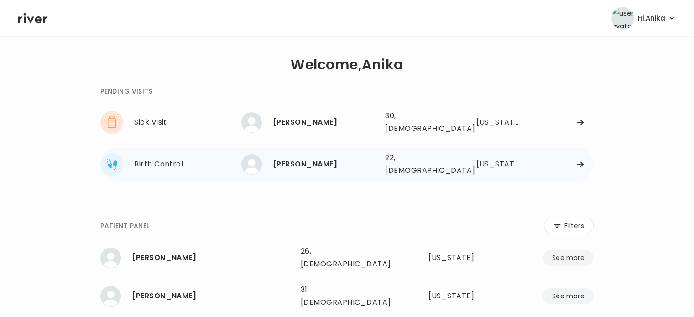
click at [305, 158] on div "[PERSON_NAME]" at bounding box center [325, 164] width 105 height 13
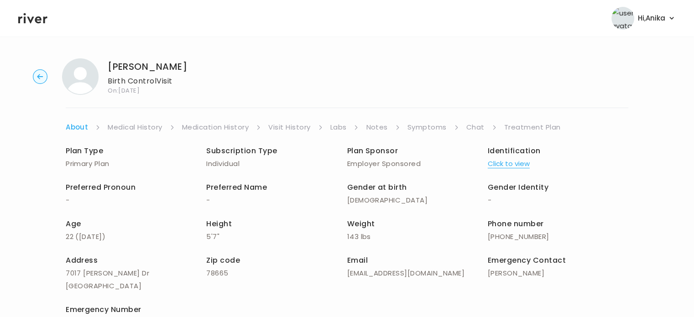
click at [499, 158] on button "Click to view" at bounding box center [509, 163] width 42 height 13
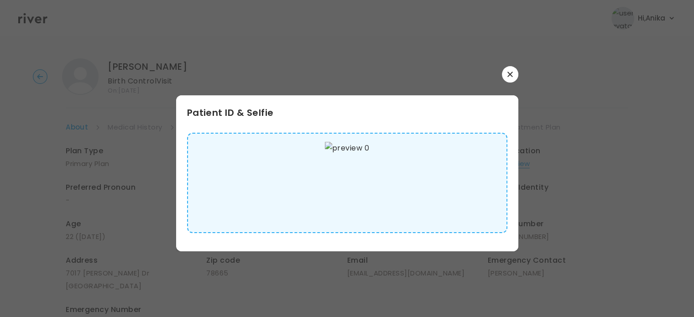
click at [508, 76] on icon "button" at bounding box center [509, 74] width 5 height 5
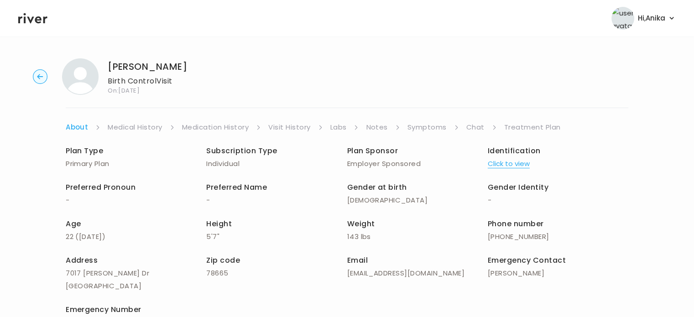
click at [131, 129] on link "Medical History" at bounding box center [135, 127] width 54 height 13
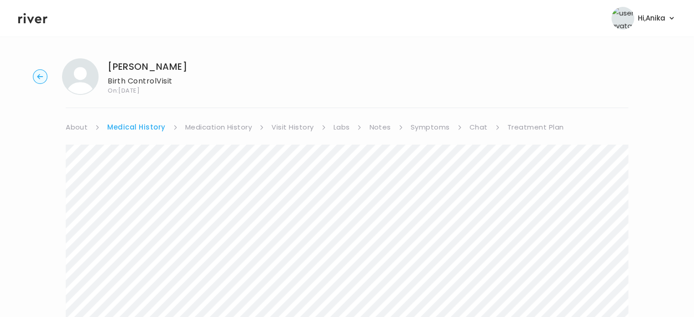
click at [212, 125] on link "Medication History" at bounding box center [218, 127] width 67 height 13
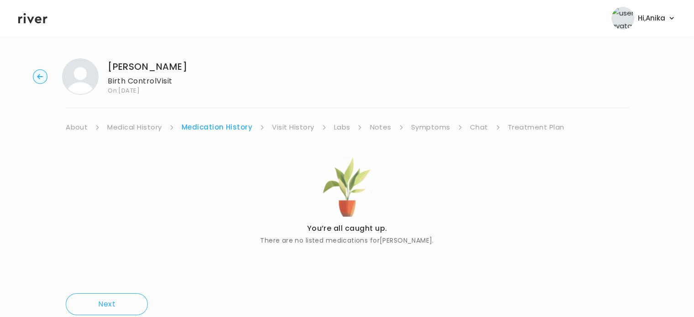
click at [290, 129] on link "Visit History" at bounding box center [293, 127] width 42 height 13
click at [344, 126] on link "Labs" at bounding box center [341, 127] width 16 height 13
click at [379, 130] on link "Notes" at bounding box center [377, 127] width 21 height 13
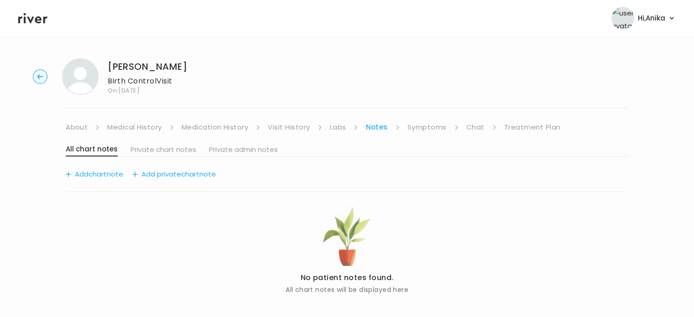
scroll to position [12, 0]
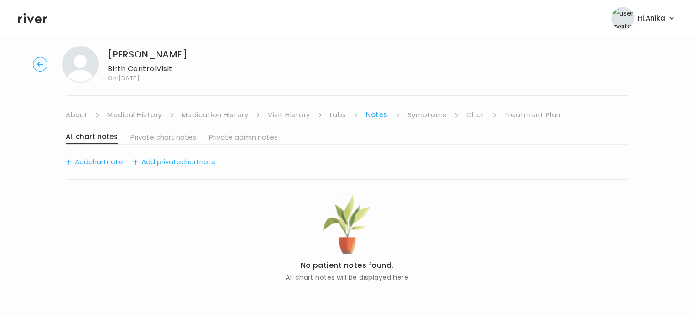
click at [426, 107] on div "Roxana Gonzalez Birth Control Visit On: 28 Aug 2025 About Medical History Medic…" at bounding box center [347, 171] width 694 height 264
click at [425, 115] on link "Symptoms" at bounding box center [426, 115] width 39 height 13
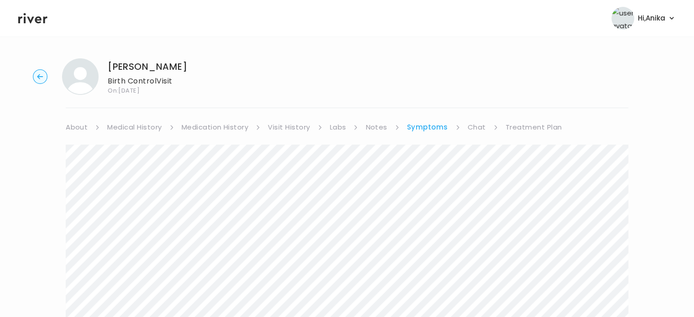
click at [513, 127] on link "Treatment Plan" at bounding box center [533, 127] width 57 height 13
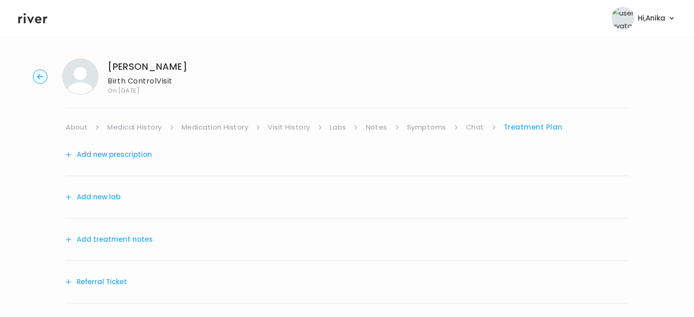
click at [123, 234] on button "Add treatment notes" at bounding box center [109, 239] width 87 height 13
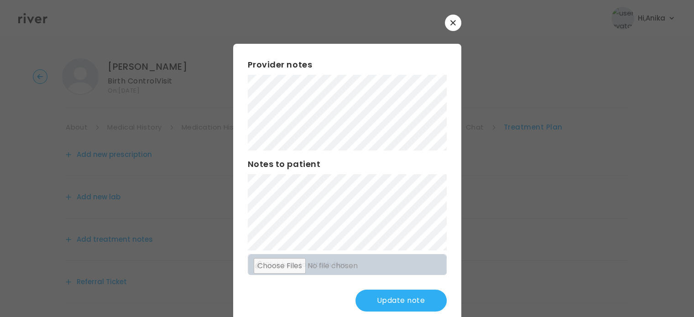
click at [391, 310] on button "Update note" at bounding box center [400, 301] width 91 height 22
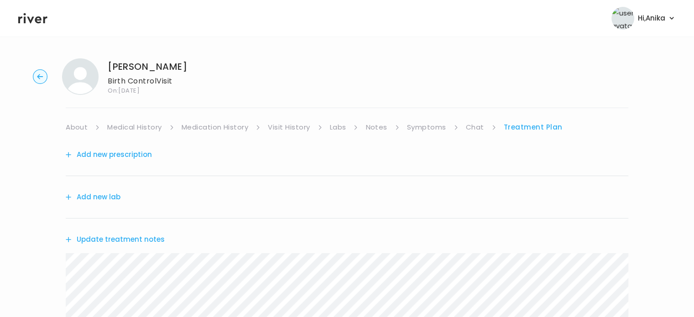
click at [135, 151] on button "Add new prescription" at bounding box center [109, 154] width 86 height 13
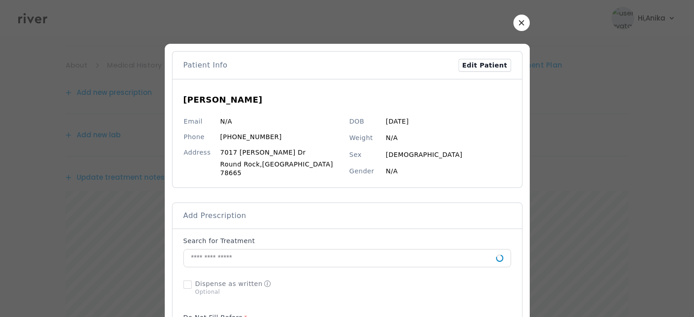
scroll to position [91, 0]
click at [274, 268] on p at bounding box center [347, 269] width 328 height 2
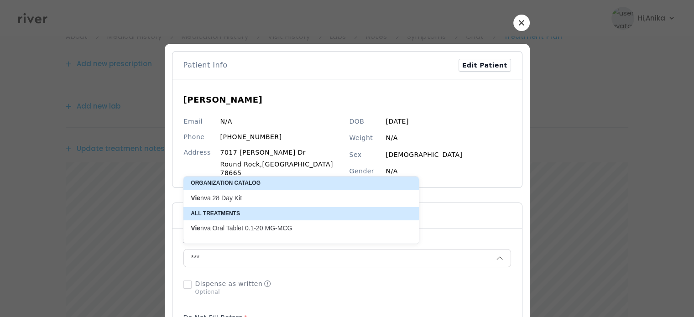
click at [235, 198] on p "Vie nva 28 Day Kit" at bounding box center [296, 198] width 210 height 9
type input "**********"
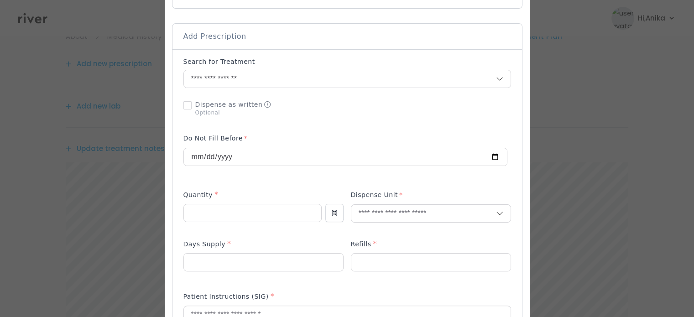
scroll to position [210, 0]
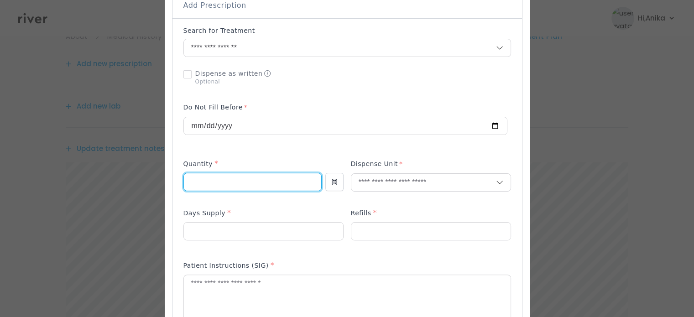
click at [260, 176] on input "number" at bounding box center [252, 181] width 137 height 17
type input "*"
click at [387, 176] on input "text" at bounding box center [423, 182] width 145 height 17
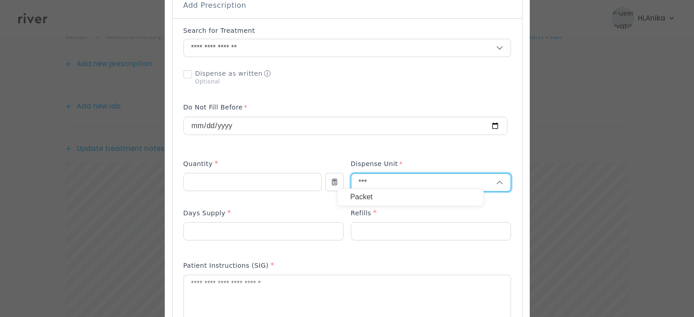
type input "***"
click at [374, 199] on p "Packet" at bounding box center [410, 197] width 120 height 13
click at [265, 231] on input "number" at bounding box center [263, 231] width 159 height 17
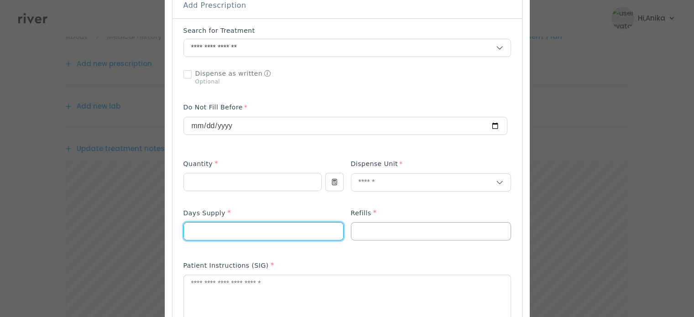
type input "*"
click at [379, 223] on input "number" at bounding box center [430, 231] width 159 height 17
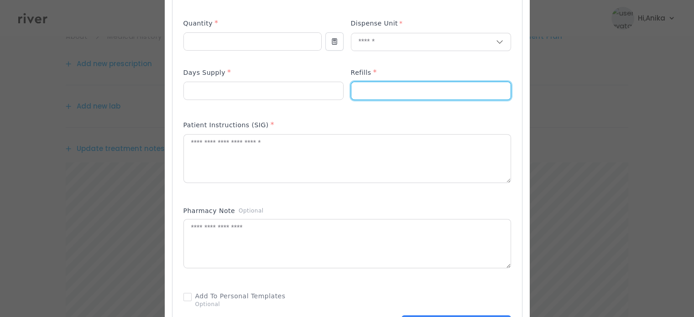
scroll to position [352, 0]
type input "*"
click at [259, 146] on textarea at bounding box center [347, 157] width 327 height 48
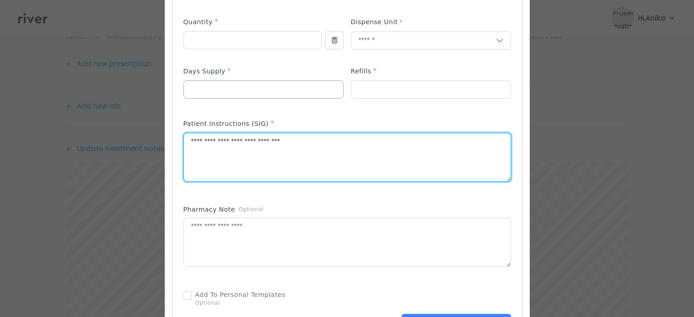
type textarea "**********"
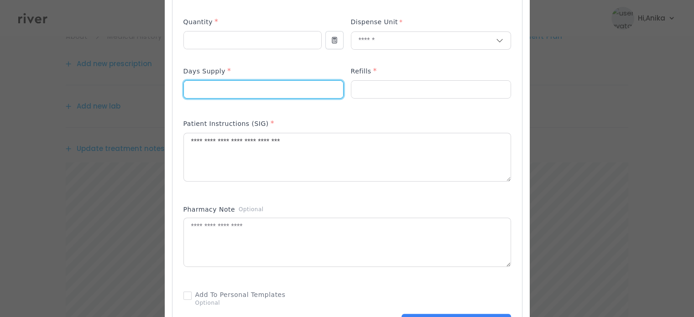
drag, startPoint x: 217, startPoint y: 80, endPoint x: 180, endPoint y: 70, distance: 38.7
click at [180, 70] on div at bounding box center [347, 140] width 365 height 896
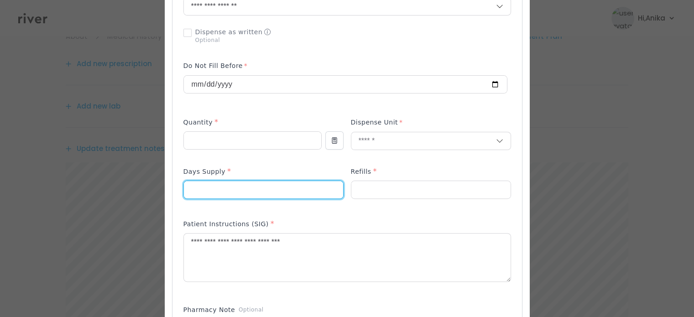
scroll to position [261, 0]
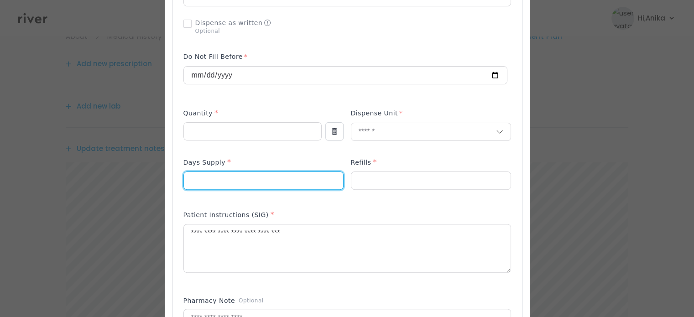
type input "**"
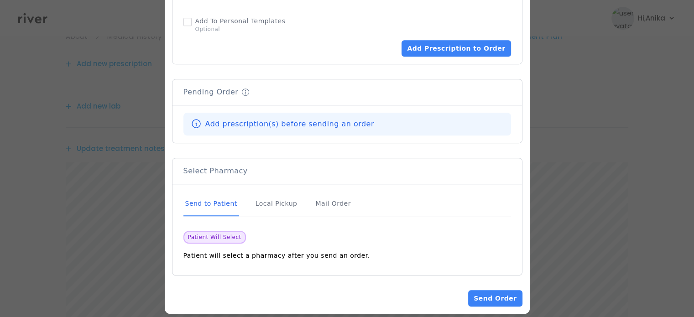
scroll to position [631, 0]
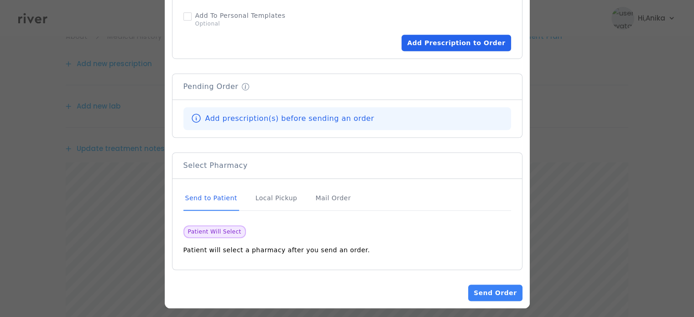
click at [451, 44] on button "Add Prescription to Order" at bounding box center [455, 43] width 109 height 16
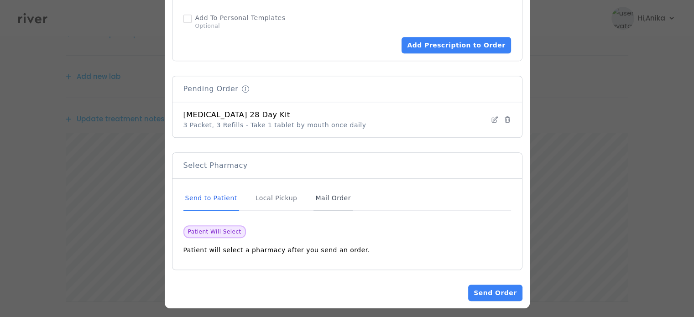
scroll to position [137, 0]
click at [327, 193] on div "Mail Order" at bounding box center [332, 198] width 39 height 25
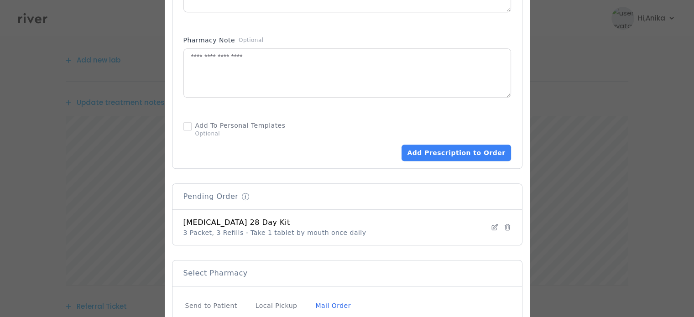
scroll to position [620, 0]
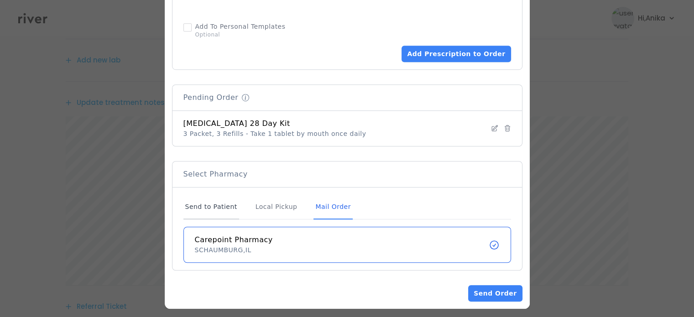
click at [229, 202] on div "Send to Patient" at bounding box center [211, 207] width 56 height 25
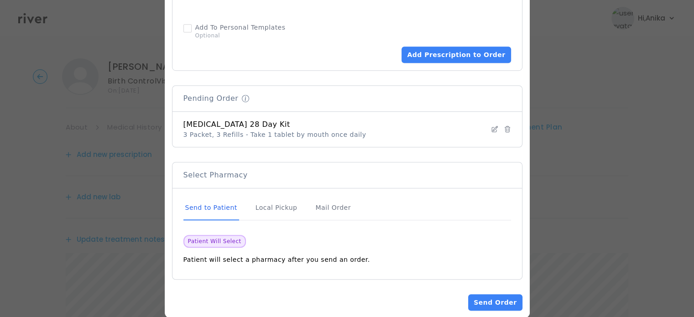
scroll to position [629, 0]
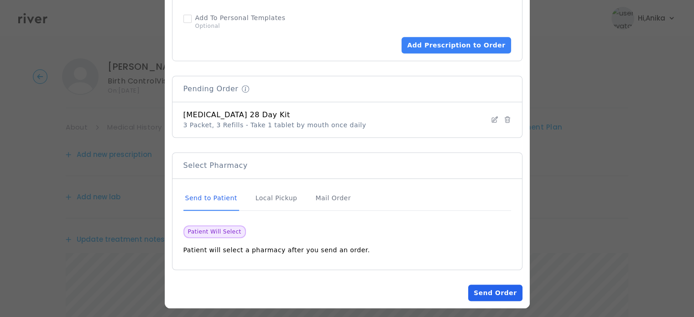
click at [478, 291] on button "Send Order" at bounding box center [495, 293] width 54 height 16
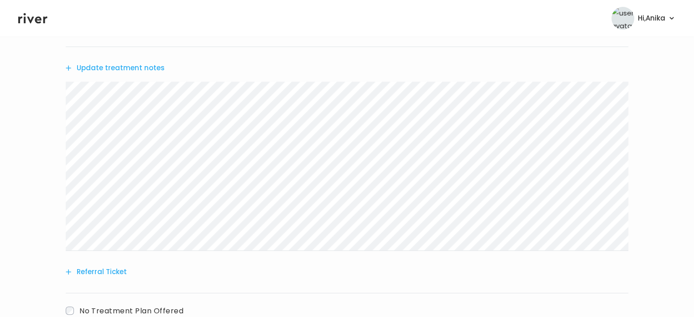
scroll to position [265, 0]
click at [105, 67] on button "Update treatment notes" at bounding box center [115, 67] width 99 height 13
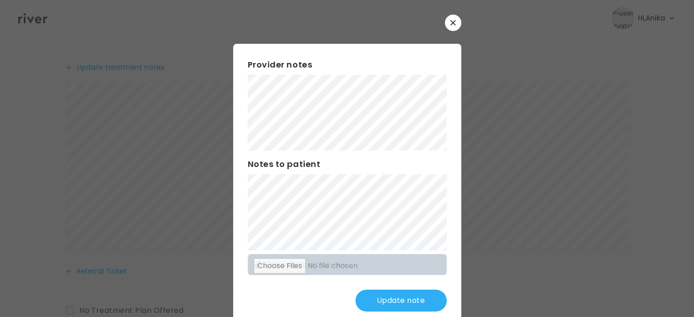
click at [395, 292] on button "Update note" at bounding box center [400, 301] width 91 height 22
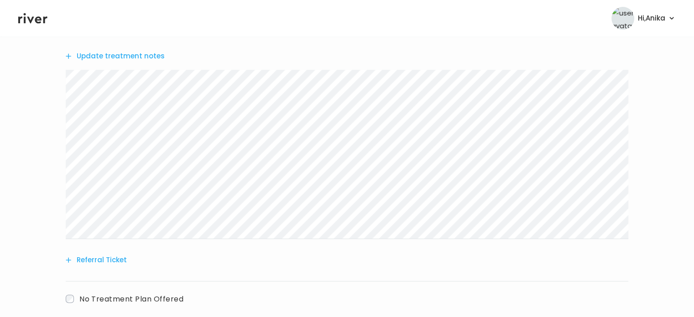
scroll to position [327, 0]
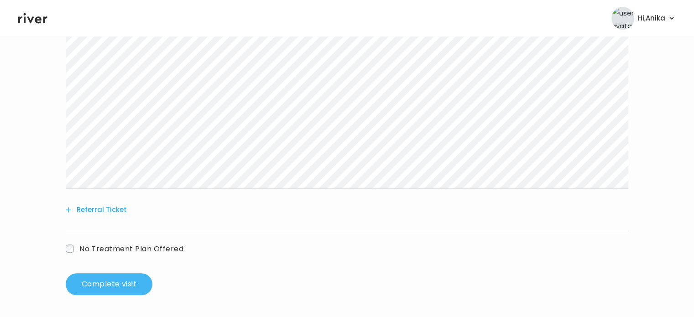
click at [111, 286] on button "Complete visit" at bounding box center [109, 284] width 87 height 22
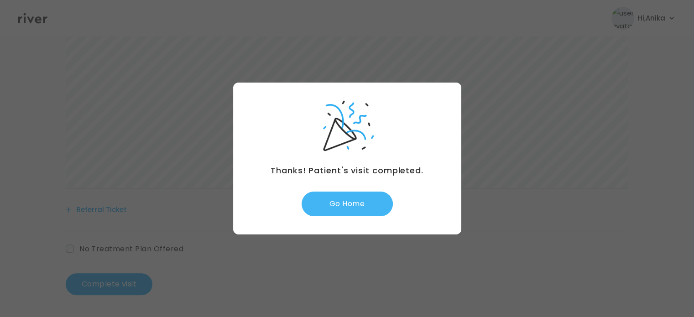
click at [334, 204] on button "Go Home" at bounding box center [347, 204] width 91 height 25
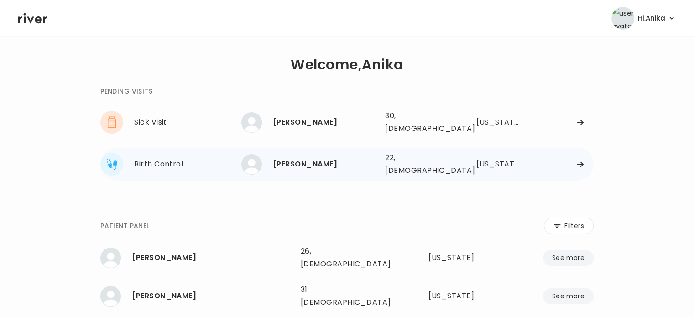
click at [328, 150] on div "[PERSON_NAME] 22, [DEMOGRAPHIC_DATA] See more 22, [DEMOGRAPHIC_DATA] [US_STATE]" at bounding box center [417, 164] width 352 height 29
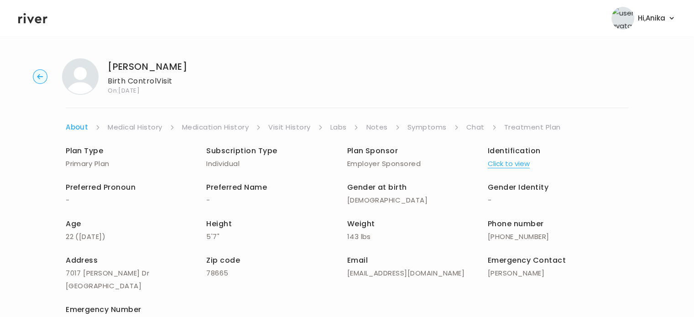
click at [431, 127] on link "Symptoms" at bounding box center [426, 127] width 39 height 13
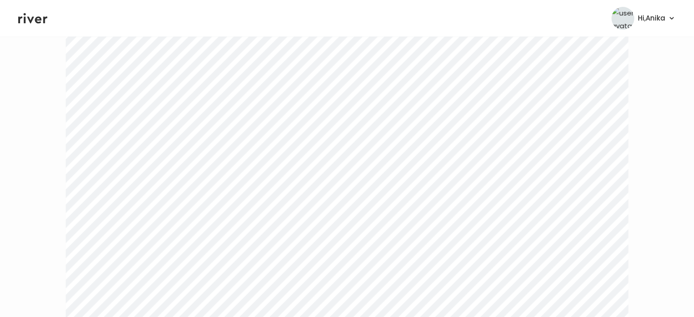
scroll to position [232, 0]
click at [38, 19] on icon at bounding box center [32, 18] width 29 height 14
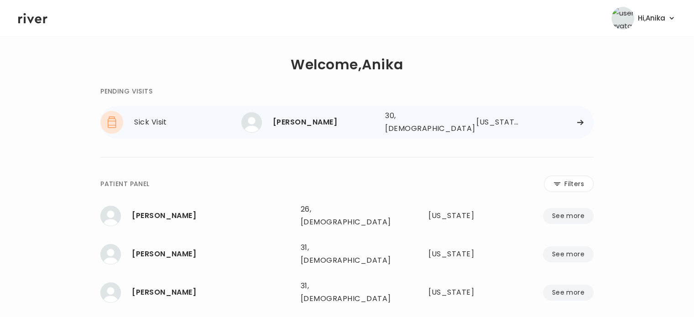
click at [336, 120] on div "[PERSON_NAME]" at bounding box center [325, 122] width 105 height 13
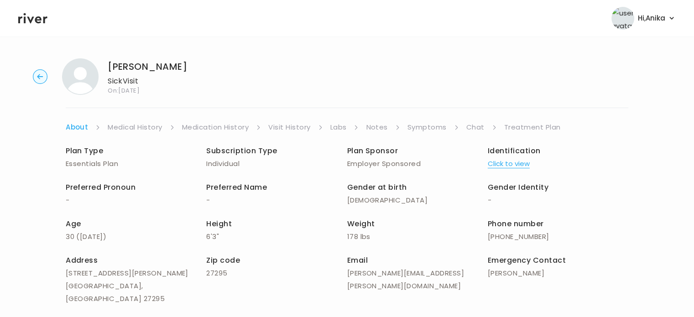
click at [505, 160] on button "Click to view" at bounding box center [509, 163] width 42 height 13
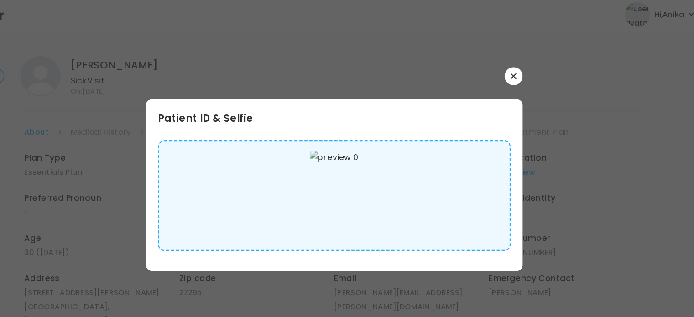
scroll to position [2, 0]
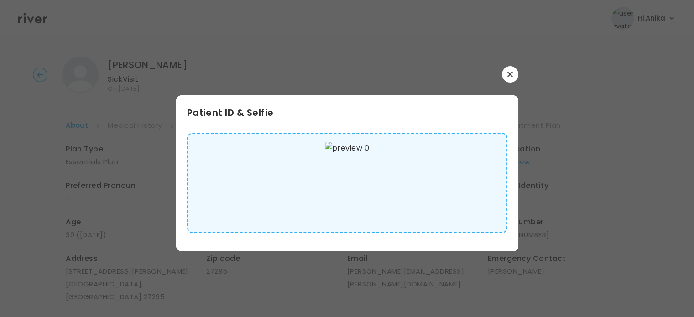
click at [506, 72] on button "button" at bounding box center [510, 74] width 16 height 16
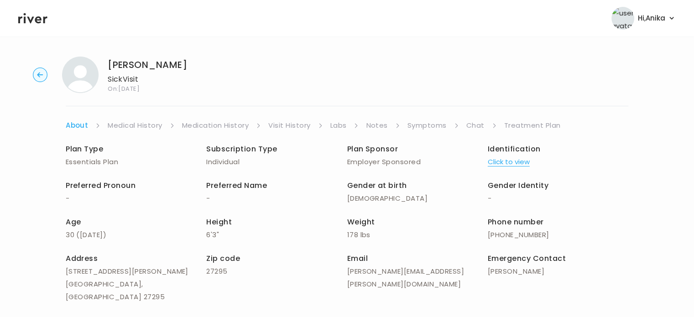
click at [130, 124] on link "Medical History" at bounding box center [135, 125] width 54 height 13
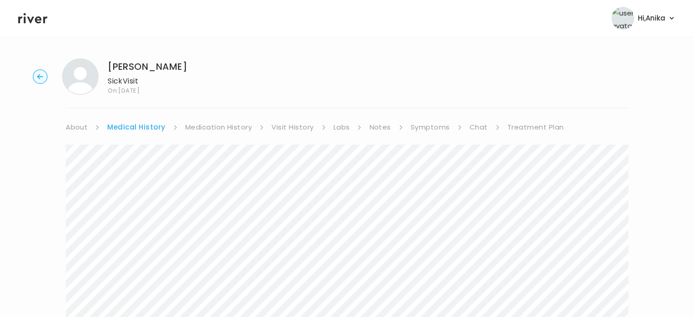
click at [202, 129] on link "Medication History" at bounding box center [218, 127] width 67 height 13
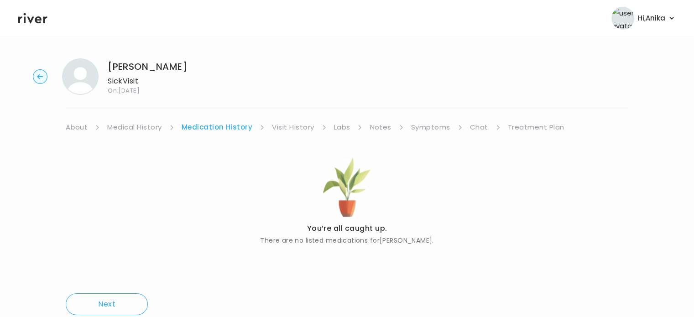
click at [288, 127] on link "Visit History" at bounding box center [293, 127] width 42 height 13
click at [344, 127] on link "Labs" at bounding box center [341, 127] width 16 height 13
click at [374, 131] on link "Notes" at bounding box center [377, 127] width 21 height 13
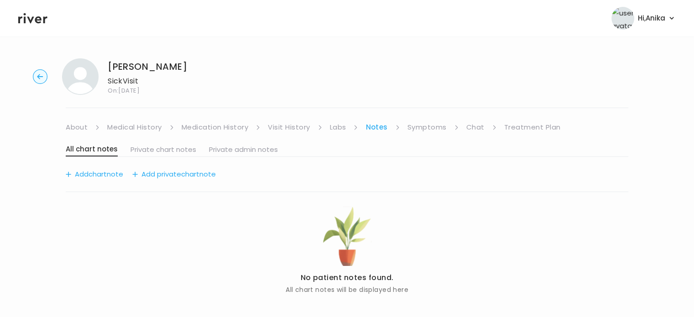
click at [418, 130] on link "Symptoms" at bounding box center [426, 127] width 39 height 13
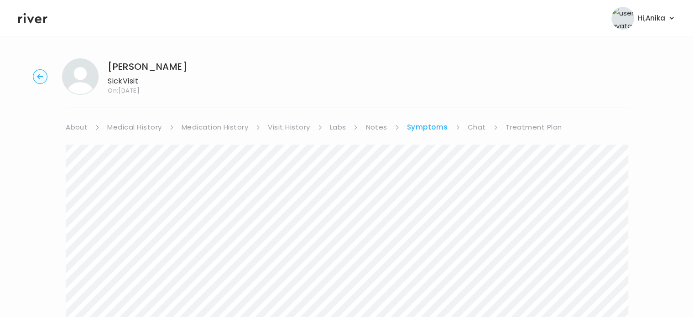
click at [520, 126] on link "Treatment Plan" at bounding box center [533, 127] width 57 height 13
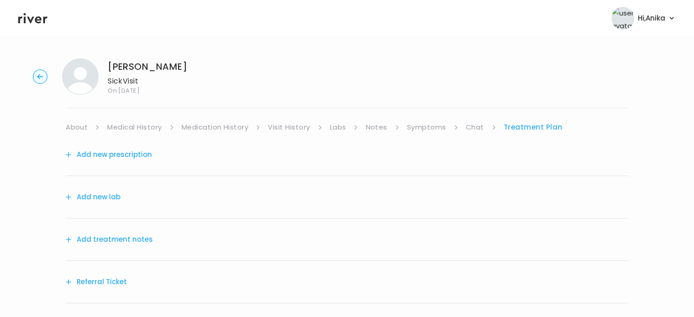
click at [109, 237] on button "Add treatment notes" at bounding box center [109, 239] width 87 height 13
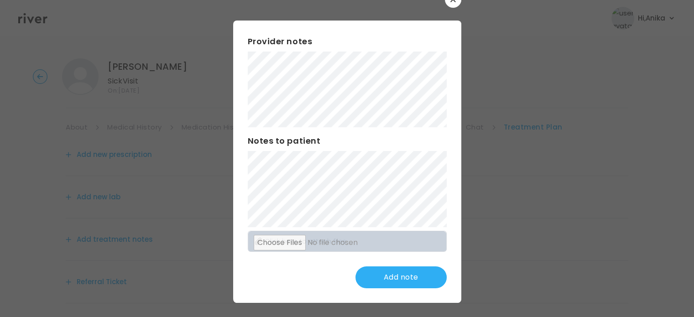
scroll to position [24, 0]
click at [387, 273] on button "Update note" at bounding box center [400, 277] width 91 height 22
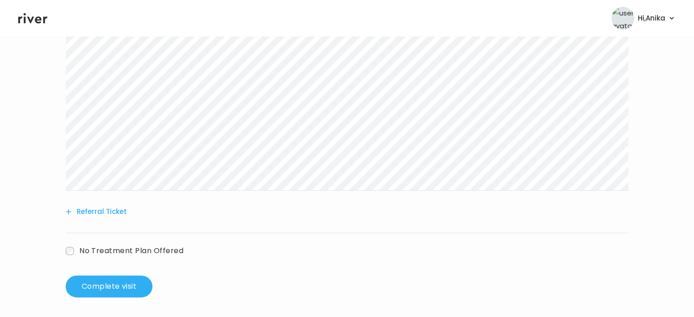
scroll to position [234, 0]
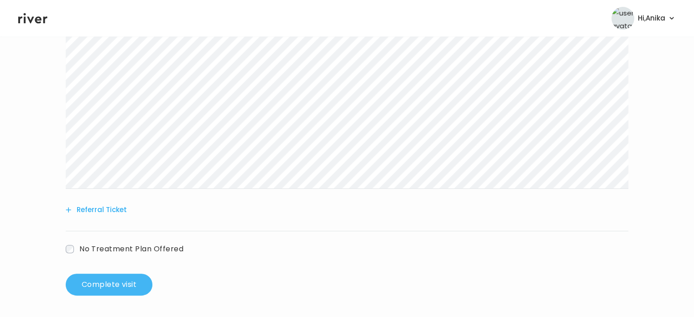
click at [119, 285] on button "Complete visit" at bounding box center [109, 285] width 87 height 22
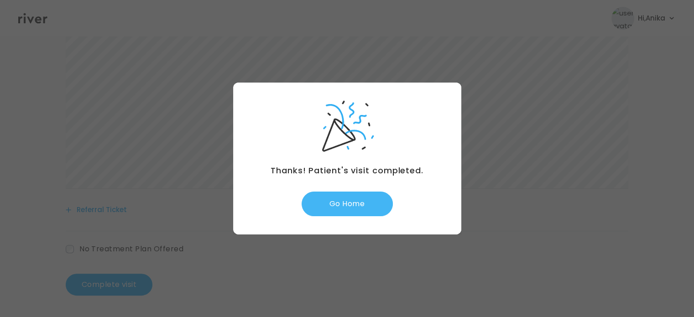
click at [336, 210] on button "Go Home" at bounding box center [347, 204] width 91 height 25
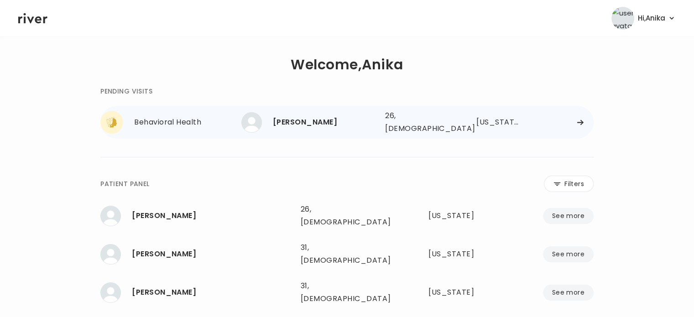
click at [299, 125] on div "[PERSON_NAME]" at bounding box center [325, 122] width 105 height 13
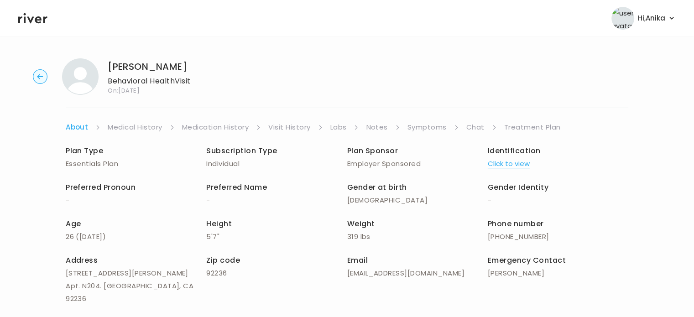
click at [514, 167] on button "Click to view" at bounding box center [509, 163] width 42 height 13
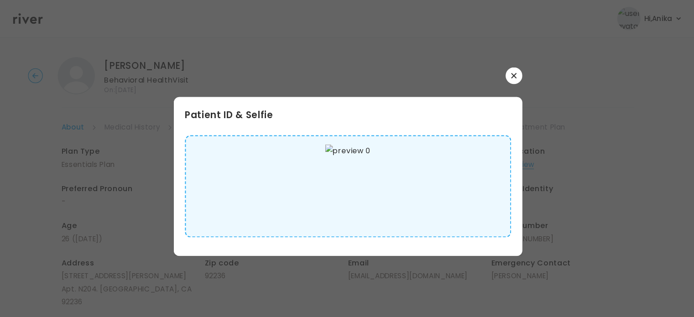
scroll to position [2, 0]
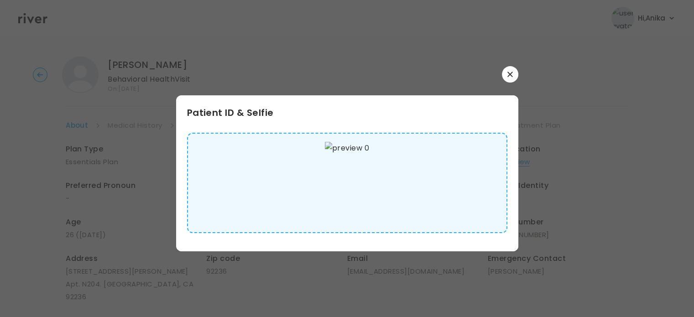
click at [513, 80] on button "button" at bounding box center [510, 74] width 16 height 16
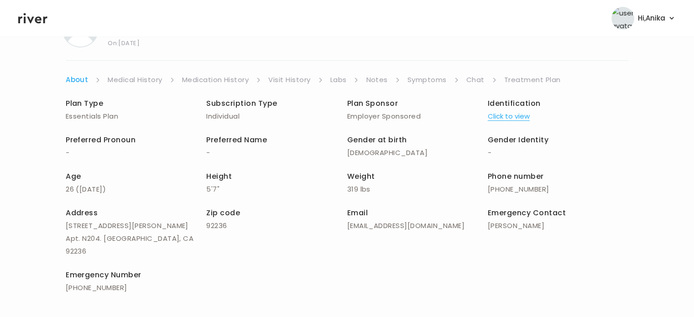
scroll to position [0, 0]
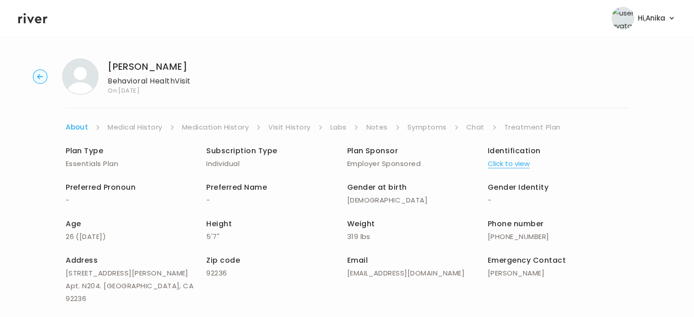
click at [146, 125] on link "Medical History" at bounding box center [135, 127] width 54 height 13
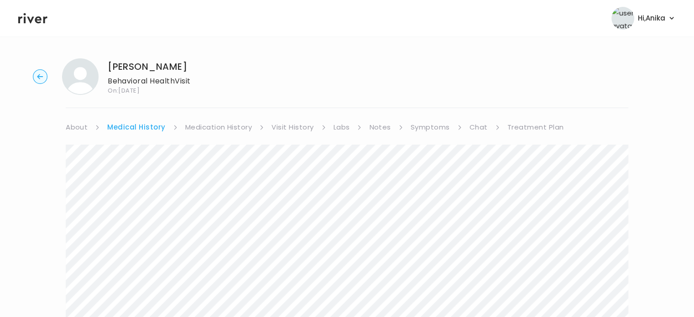
click at [220, 127] on link "Medication History" at bounding box center [218, 127] width 67 height 13
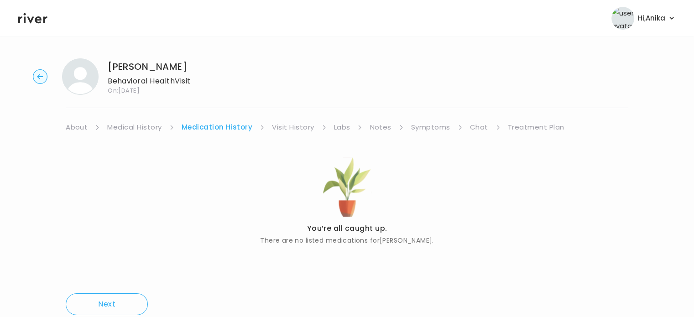
click at [290, 126] on link "Visit History" at bounding box center [293, 127] width 42 height 13
click at [342, 128] on link "Labs" at bounding box center [341, 127] width 16 height 13
click at [381, 125] on link "Notes" at bounding box center [377, 127] width 21 height 13
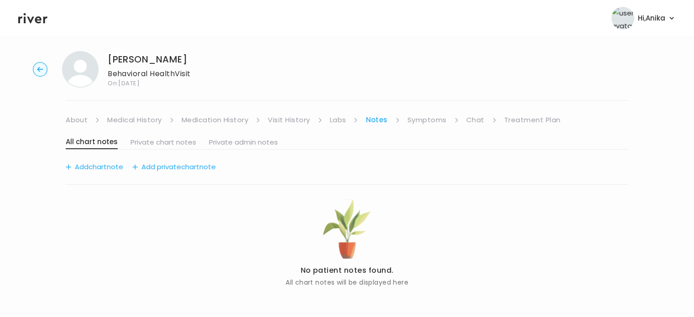
scroll to position [12, 0]
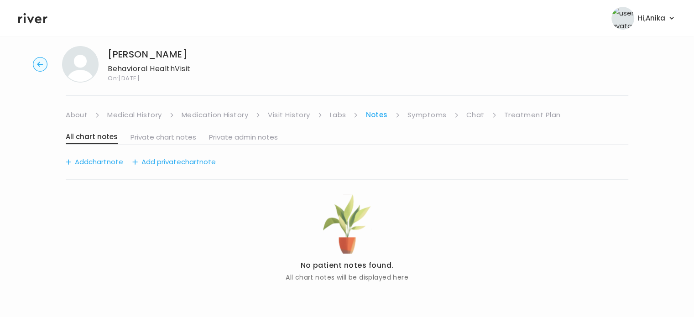
click at [421, 114] on link "Symptoms" at bounding box center [426, 115] width 39 height 13
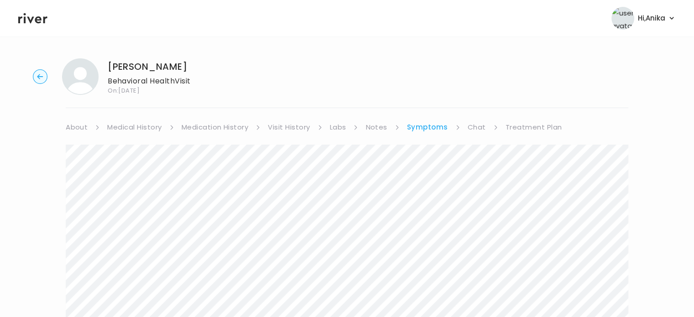
click at [478, 128] on link "Chat" at bounding box center [477, 127] width 18 height 13
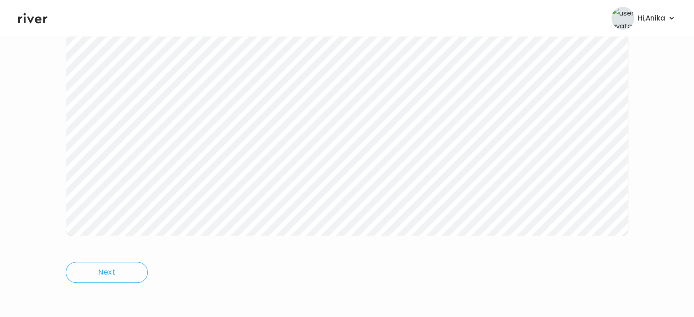
scroll to position [188, 0]
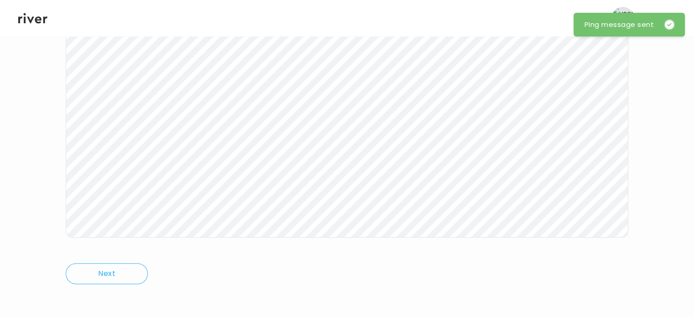
click at [33, 18] on icon at bounding box center [32, 18] width 29 height 10
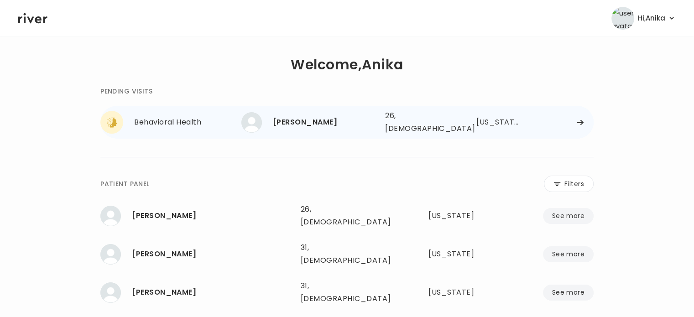
click at [294, 117] on div "[PERSON_NAME]" at bounding box center [325, 122] width 105 height 13
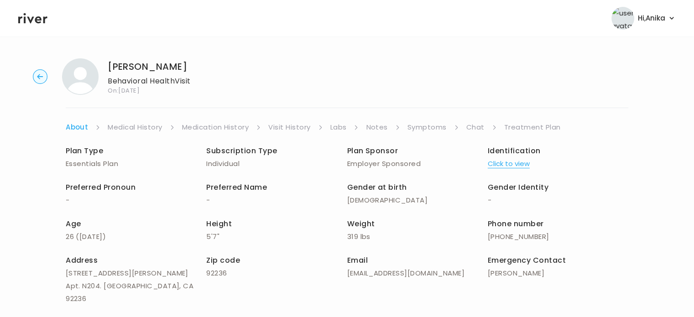
click at [34, 20] on icon at bounding box center [32, 18] width 29 height 14
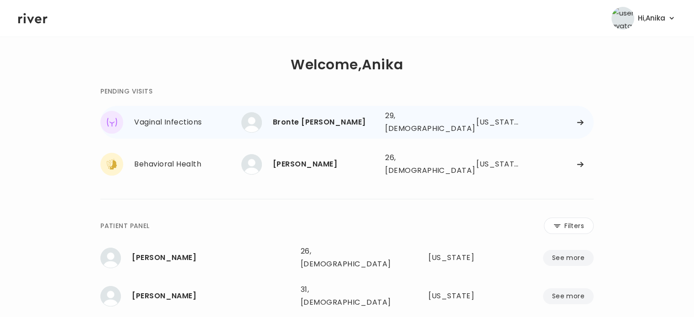
click at [312, 119] on div "Bronte [PERSON_NAME]" at bounding box center [325, 122] width 105 height 13
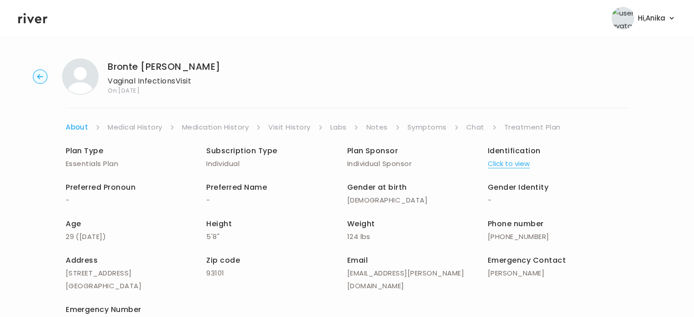
click at [513, 166] on button "Click to view" at bounding box center [509, 163] width 42 height 13
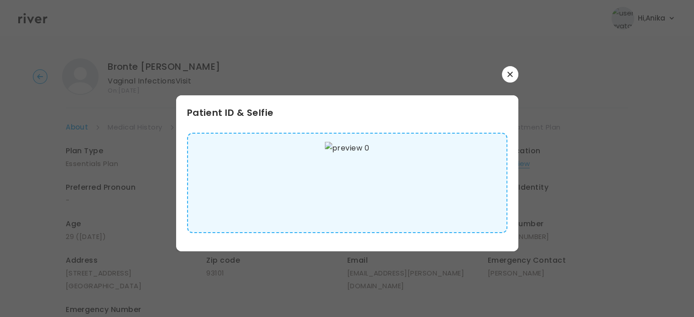
scroll to position [2, 0]
click at [512, 80] on button "button" at bounding box center [510, 74] width 16 height 16
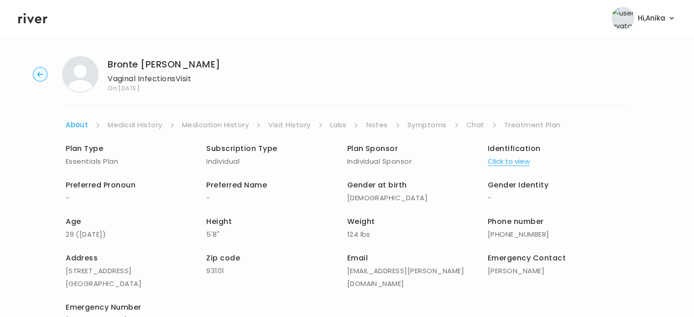
scroll to position [0, 0]
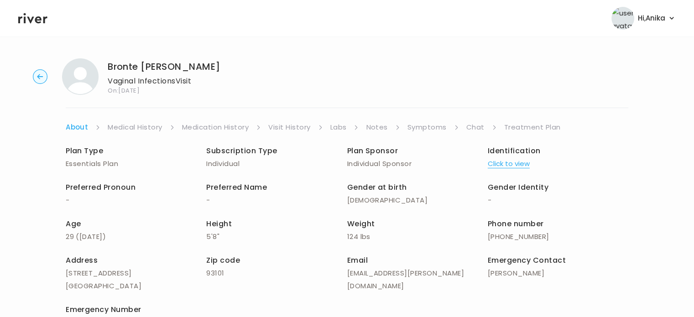
click at [129, 122] on link "Medical History" at bounding box center [135, 127] width 54 height 13
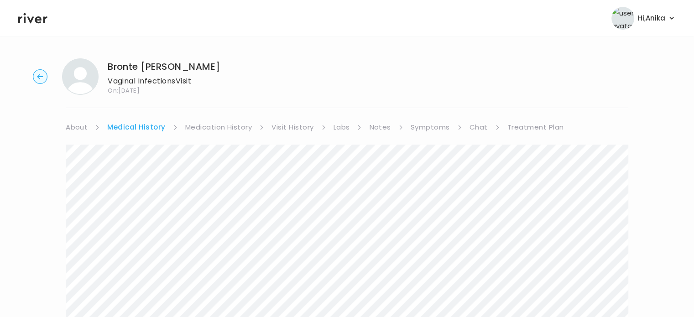
click at [211, 127] on link "Medication History" at bounding box center [218, 127] width 67 height 13
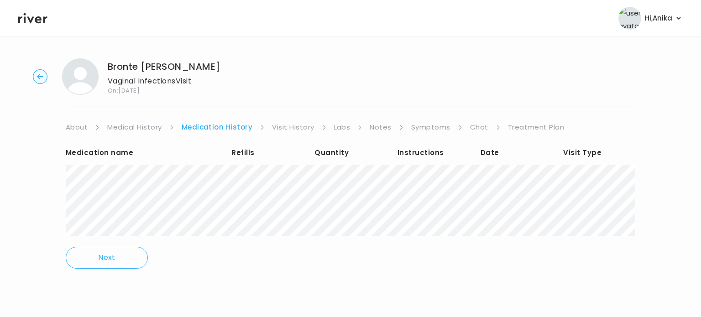
click at [290, 128] on link "Visit History" at bounding box center [293, 127] width 42 height 13
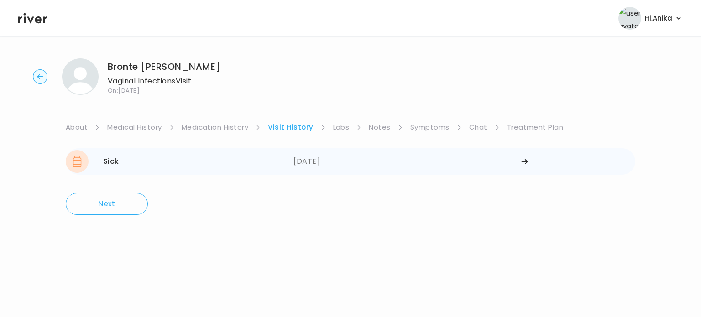
click at [323, 160] on div "[DATE]" at bounding box center [407, 161] width 228 height 23
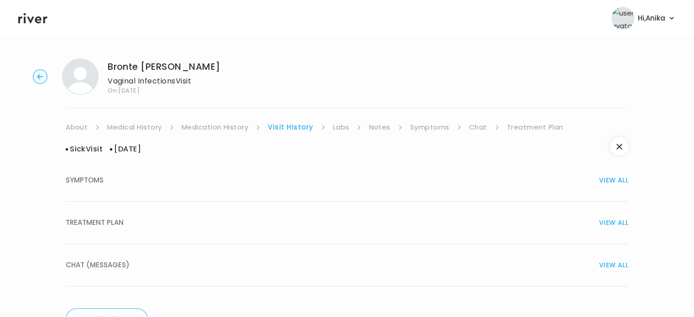
click at [322, 234] on button "TREATMENT PLAN VIEW ALL" at bounding box center [347, 223] width 563 height 42
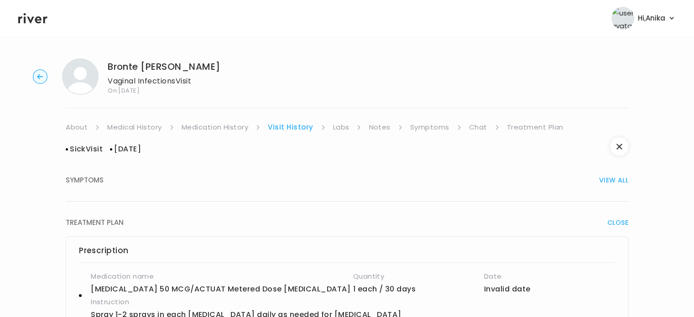
click at [343, 128] on link "Labs" at bounding box center [341, 127] width 16 height 13
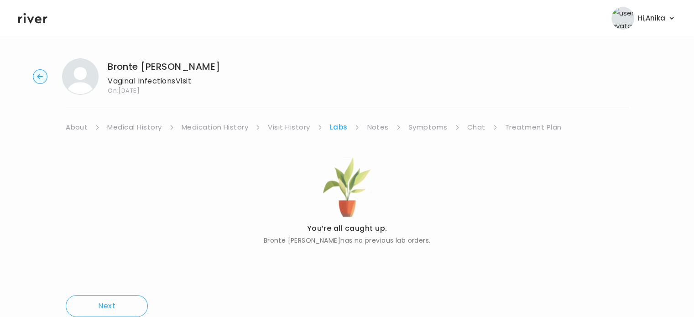
click at [381, 127] on link "Notes" at bounding box center [377, 127] width 21 height 13
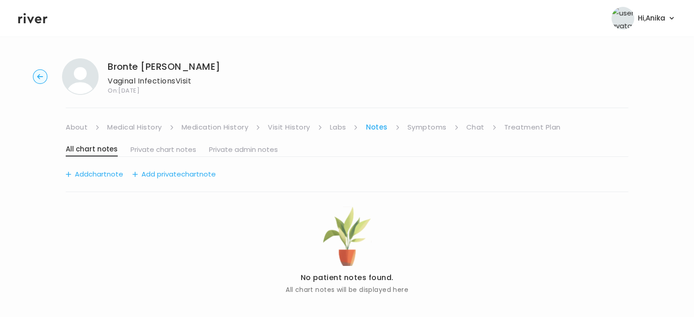
click at [420, 128] on link "Symptoms" at bounding box center [426, 127] width 39 height 13
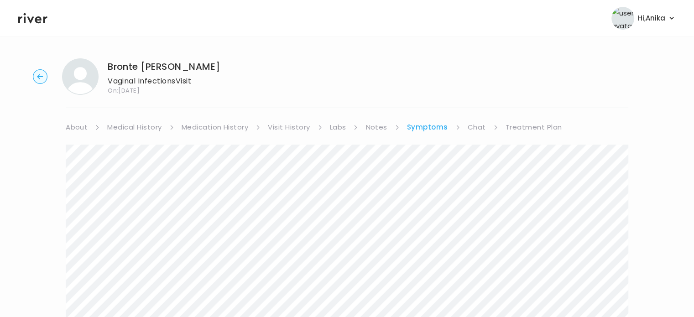
click at [529, 124] on link "Treatment Plan" at bounding box center [533, 127] width 57 height 13
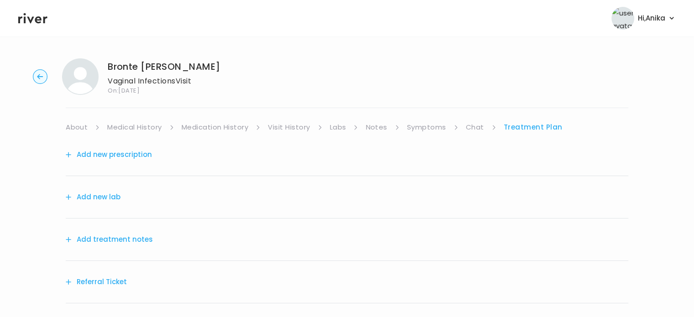
click at [139, 243] on button "Add treatment notes" at bounding box center [109, 239] width 87 height 13
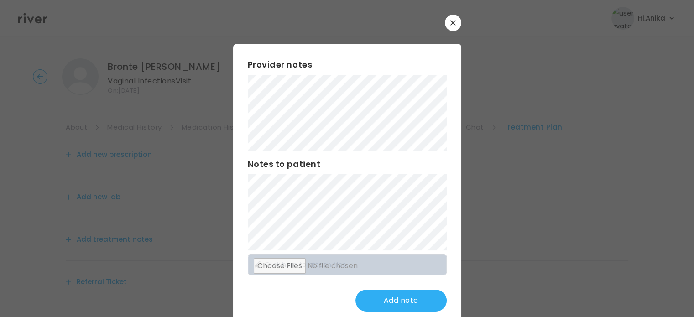
click at [233, 68] on div "Provider notes Notes to patient Click here to attach files Add note" at bounding box center [347, 185] width 228 height 282
click at [377, 295] on button "Update note" at bounding box center [400, 301] width 91 height 22
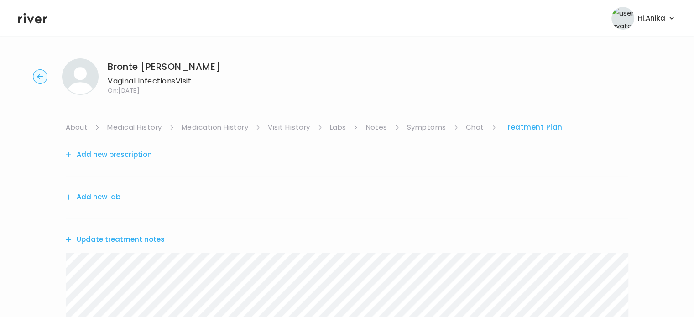
click at [129, 161] on button "Add new prescription" at bounding box center [109, 154] width 86 height 13
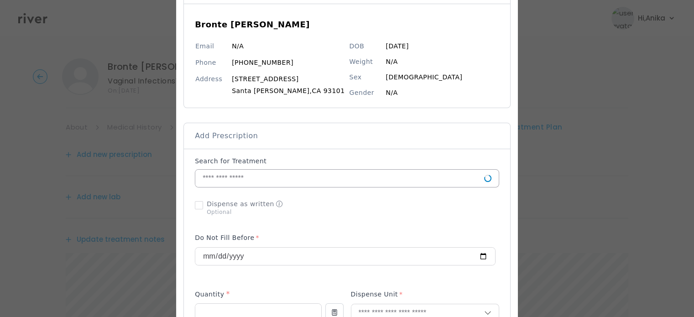
scroll to position [77, 0]
click at [281, 177] on input "text" at bounding box center [339, 176] width 289 height 17
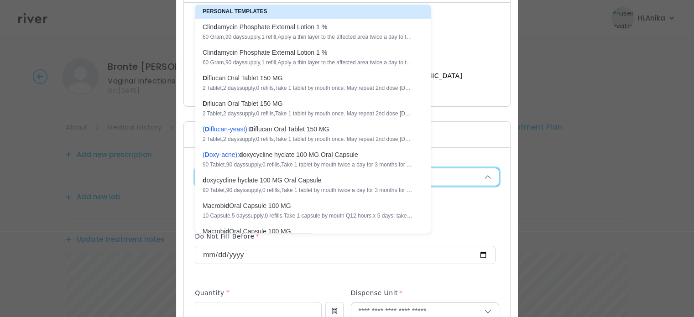
click at [273, 83] on div "D iflucan Oral Tablet 150 MG 2 Tablet , 2 days supply, 0 refills , Take 1 table…" at bounding box center [308, 82] width 210 height 18
type input "**********"
type input "*"
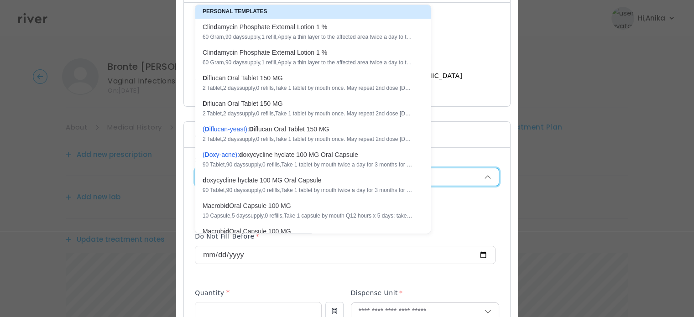
type textarea "**********"
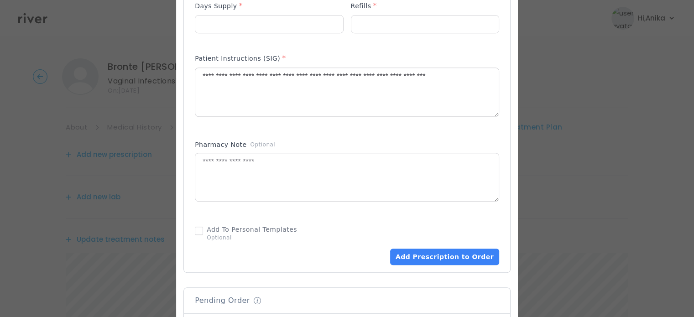
scroll to position [427, 0]
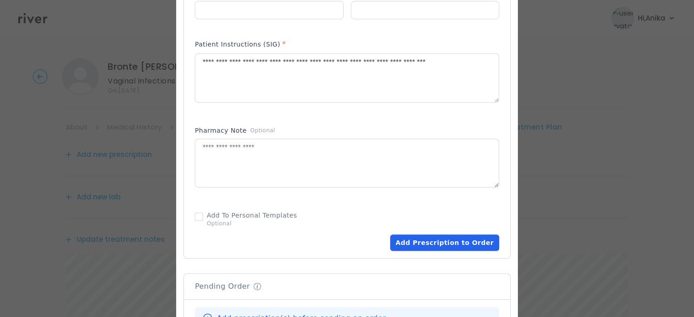
click at [438, 247] on button "Add Prescription to Order" at bounding box center [444, 242] width 109 height 16
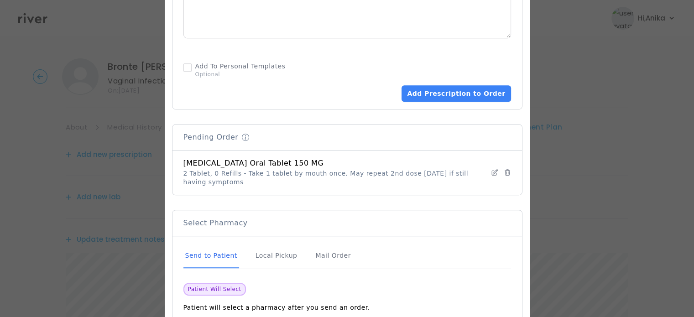
scroll to position [638, 0]
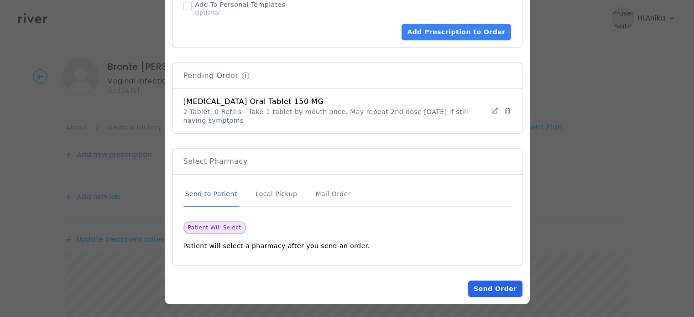
click at [481, 281] on button "Send Order" at bounding box center [495, 289] width 54 height 16
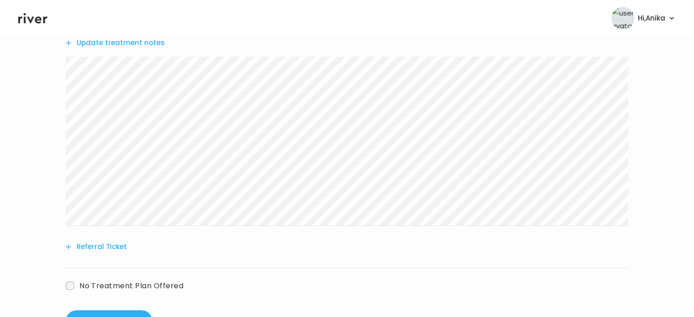
scroll to position [293, 0]
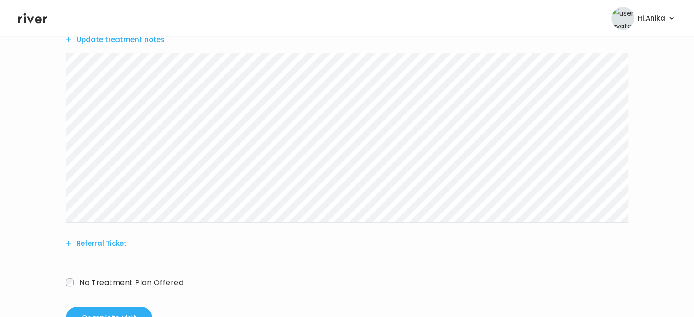
click at [103, 306] on div "Add another prescription Add new lab Update treatment notes Referral Ticket No …" at bounding box center [347, 74] width 563 height 466
click at [103, 313] on button "Complete visit" at bounding box center [109, 318] width 87 height 22
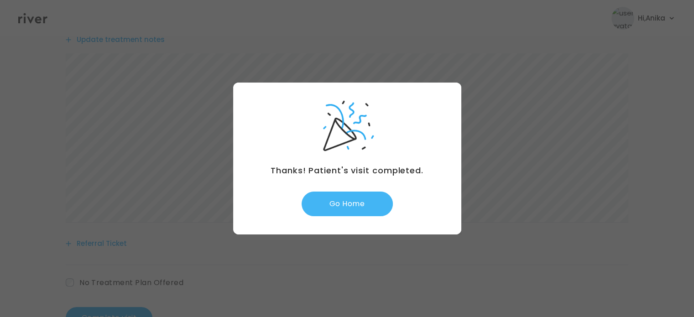
click at [356, 202] on button "Go Home" at bounding box center [347, 204] width 91 height 25
